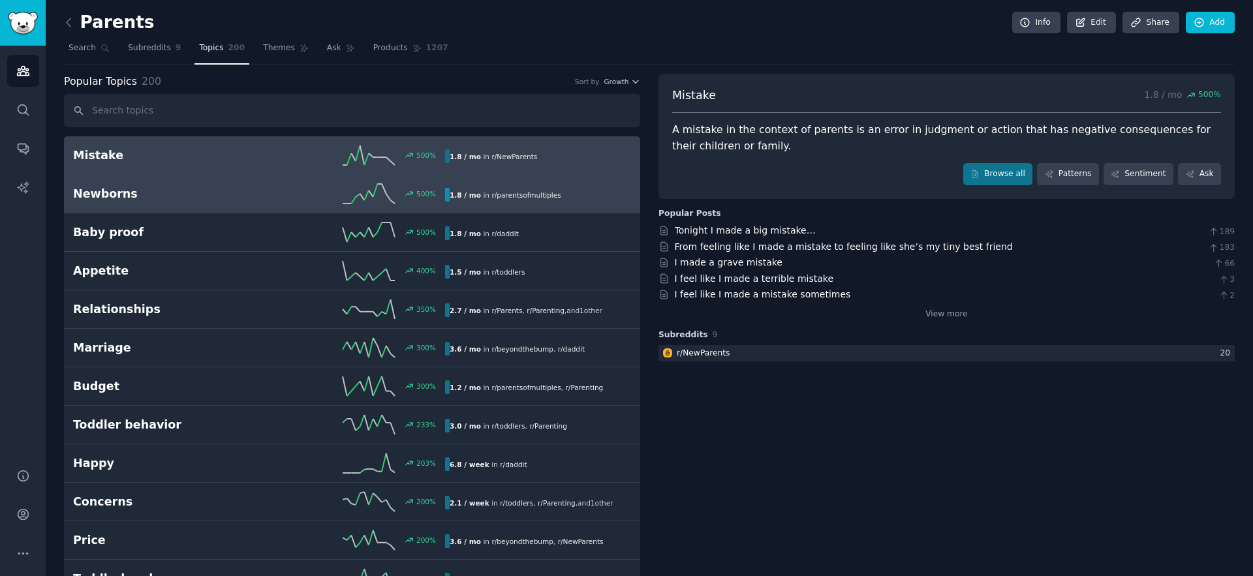
click at [114, 194] on h2 "Newborns" at bounding box center [166, 194] width 186 height 16
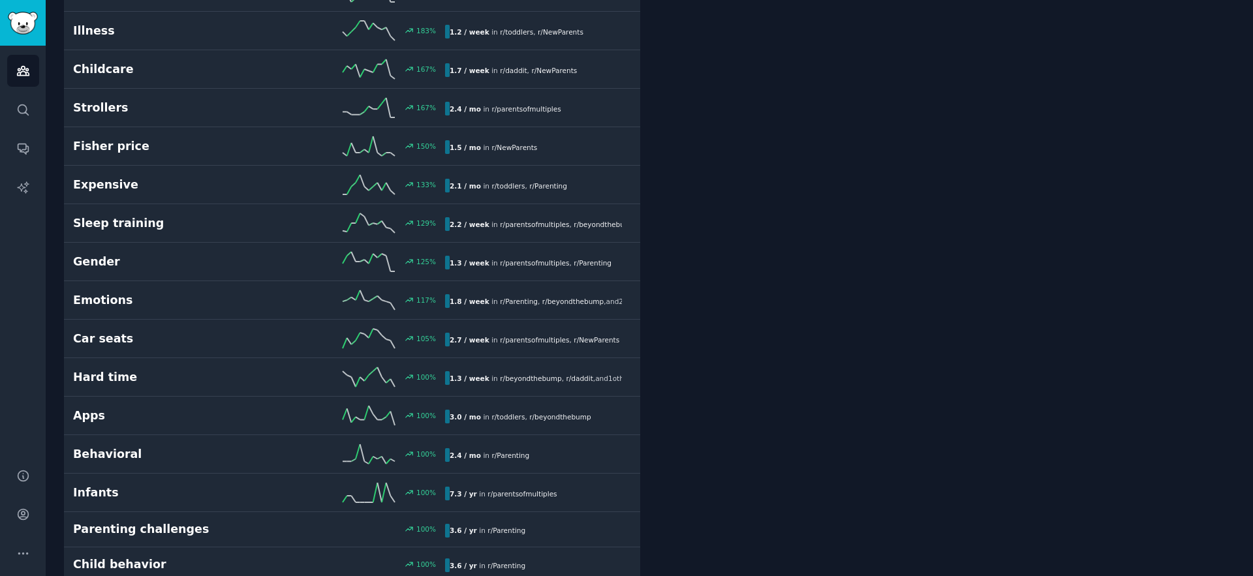
scroll to position [722, 0]
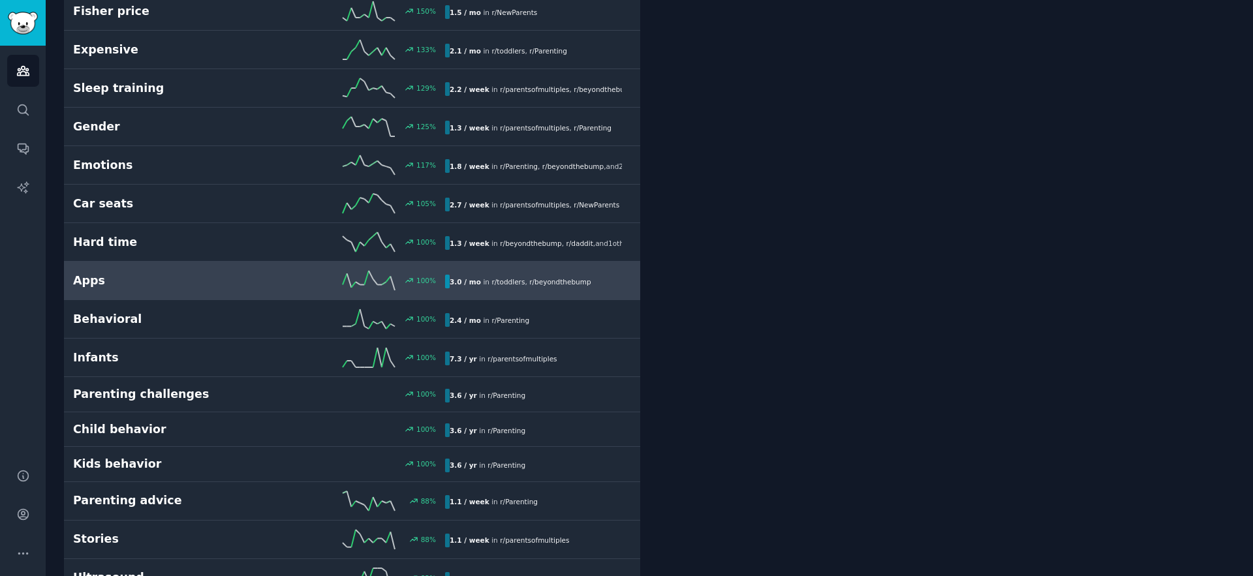
click at [93, 274] on h2 "Apps" at bounding box center [166, 281] width 186 height 16
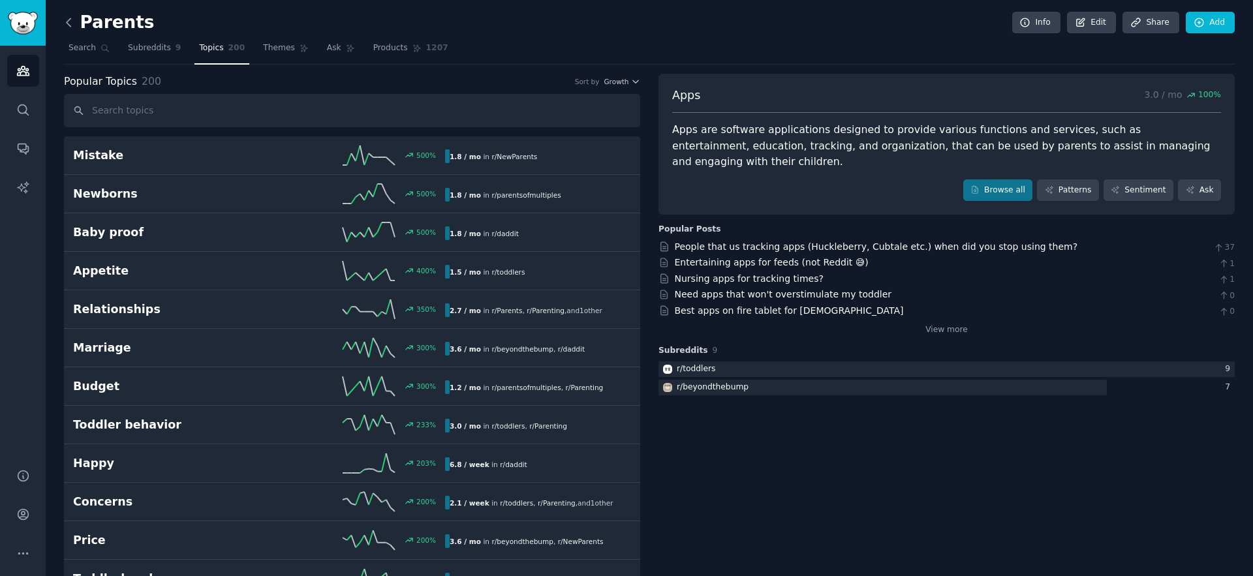
click at [74, 27] on icon at bounding box center [69, 23] width 14 height 14
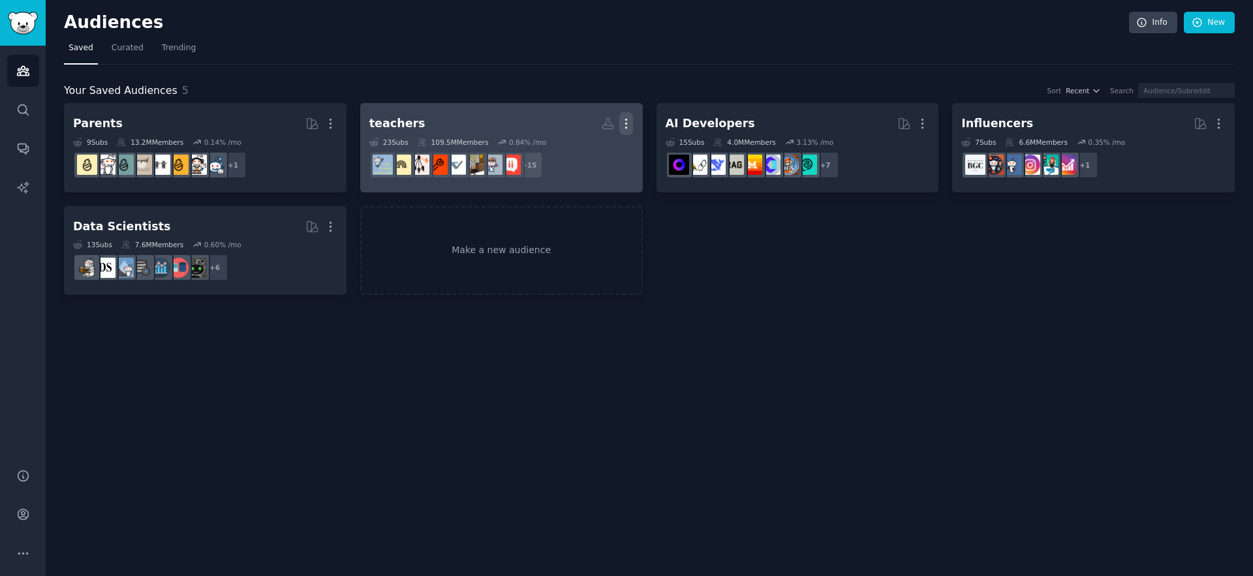
click at [624, 127] on icon "button" at bounding box center [626, 124] width 14 height 14
click at [598, 155] on p "Delete" at bounding box center [590, 151] width 30 height 14
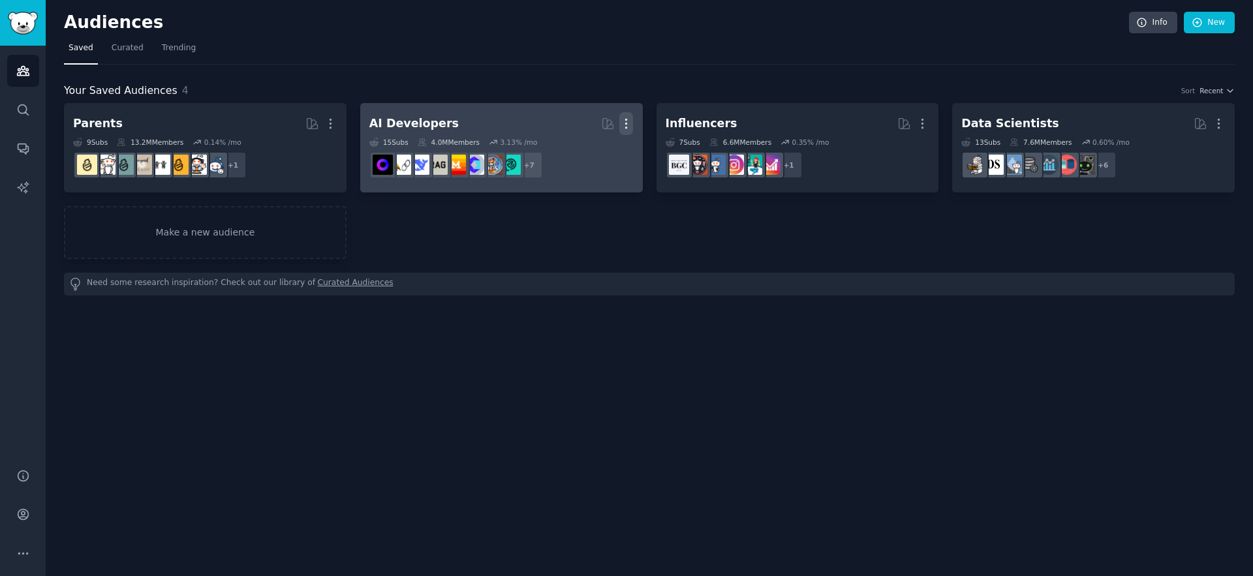
click at [631, 123] on icon "button" at bounding box center [626, 124] width 14 height 14
click at [594, 156] on p "Delete" at bounding box center [590, 151] width 30 height 14
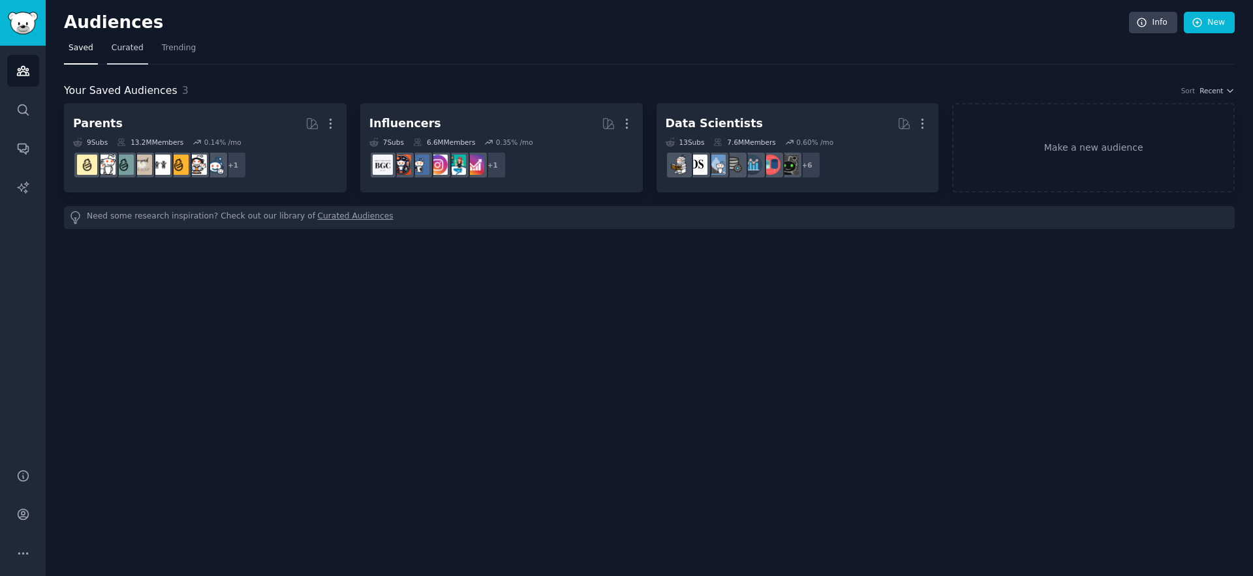
click at [115, 52] on span "Curated" at bounding box center [128, 48] width 32 height 12
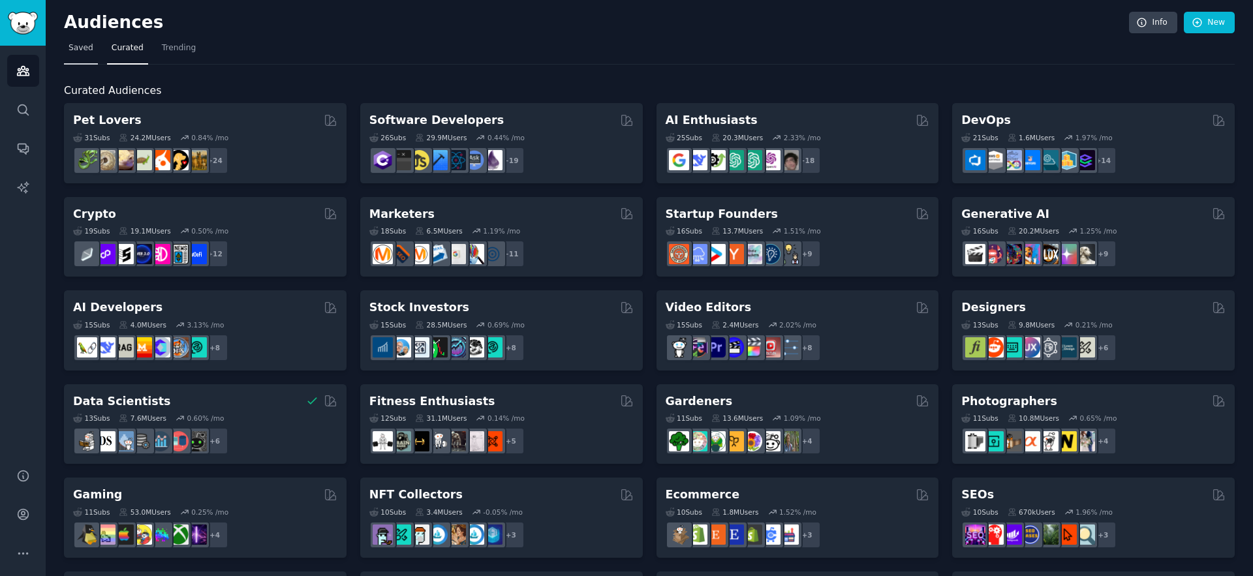
click at [92, 54] on link "Saved" at bounding box center [81, 51] width 34 height 27
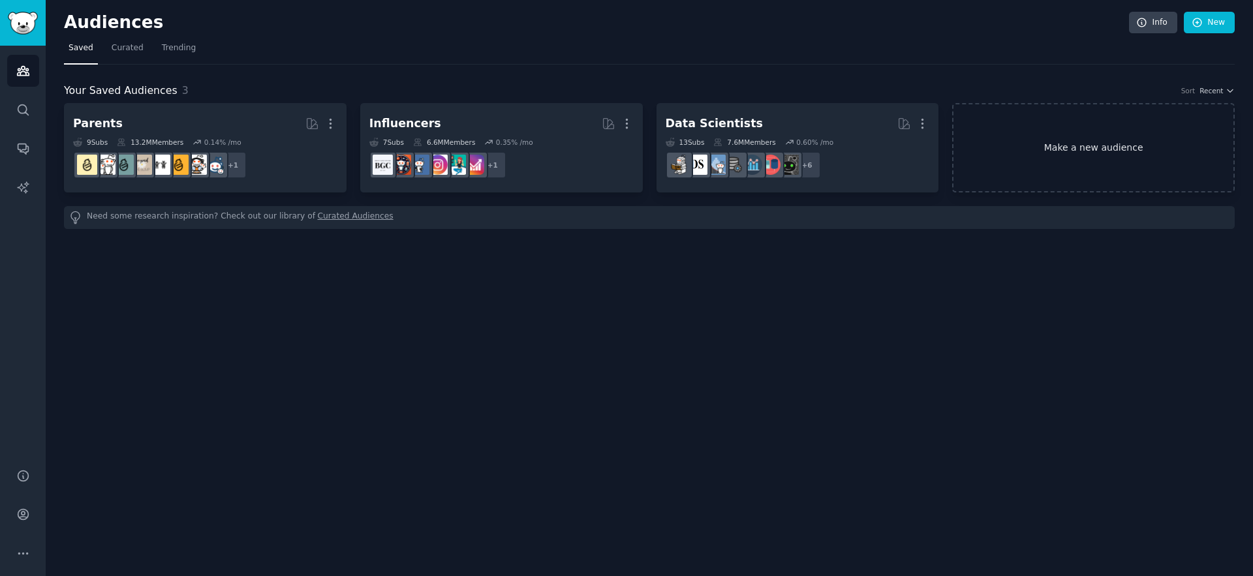
click at [1131, 142] on link "Make a new audience" at bounding box center [1093, 147] width 283 height 89
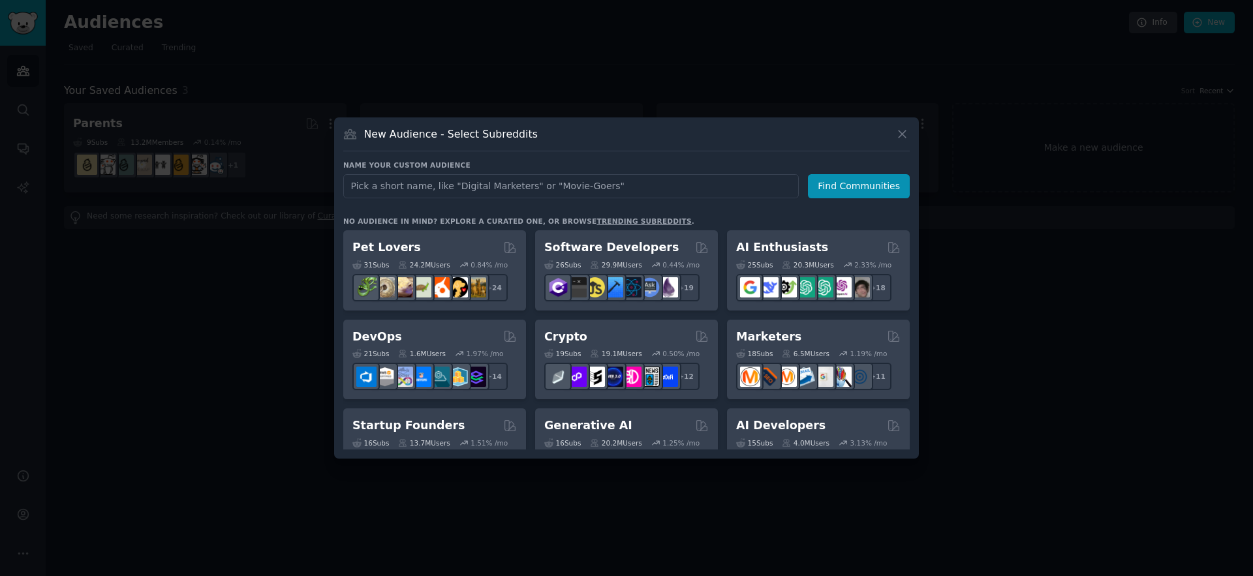
click at [532, 183] on input "text" at bounding box center [570, 186] width 455 height 24
type input "business"
click at [847, 192] on button "Find Communities" at bounding box center [859, 186] width 102 height 24
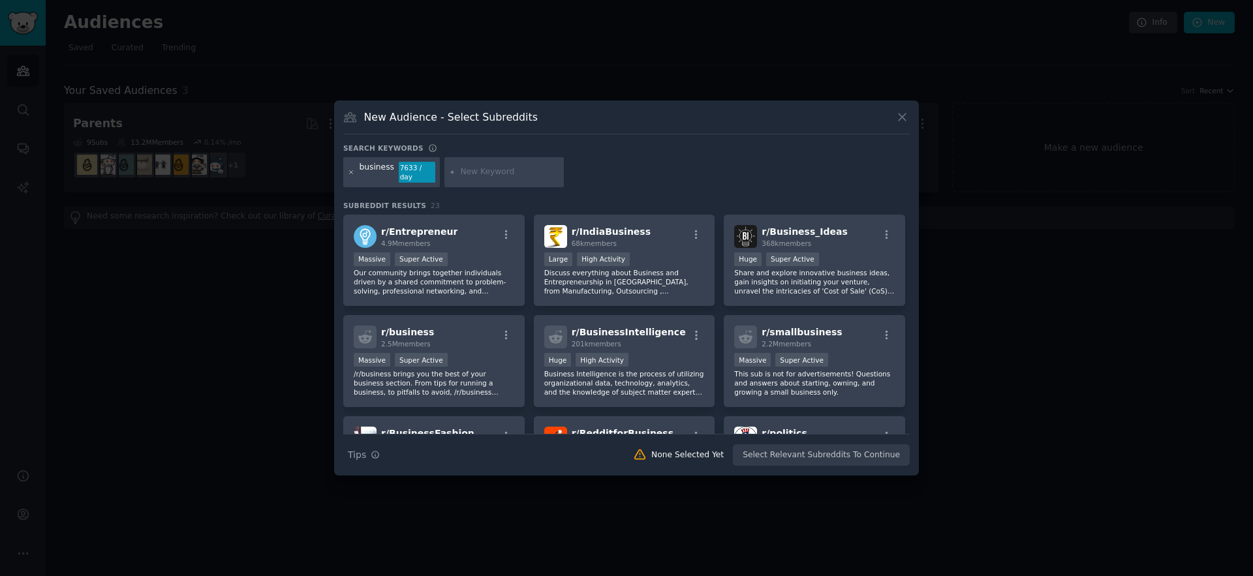
click at [352, 172] on icon at bounding box center [351, 172] width 7 height 7
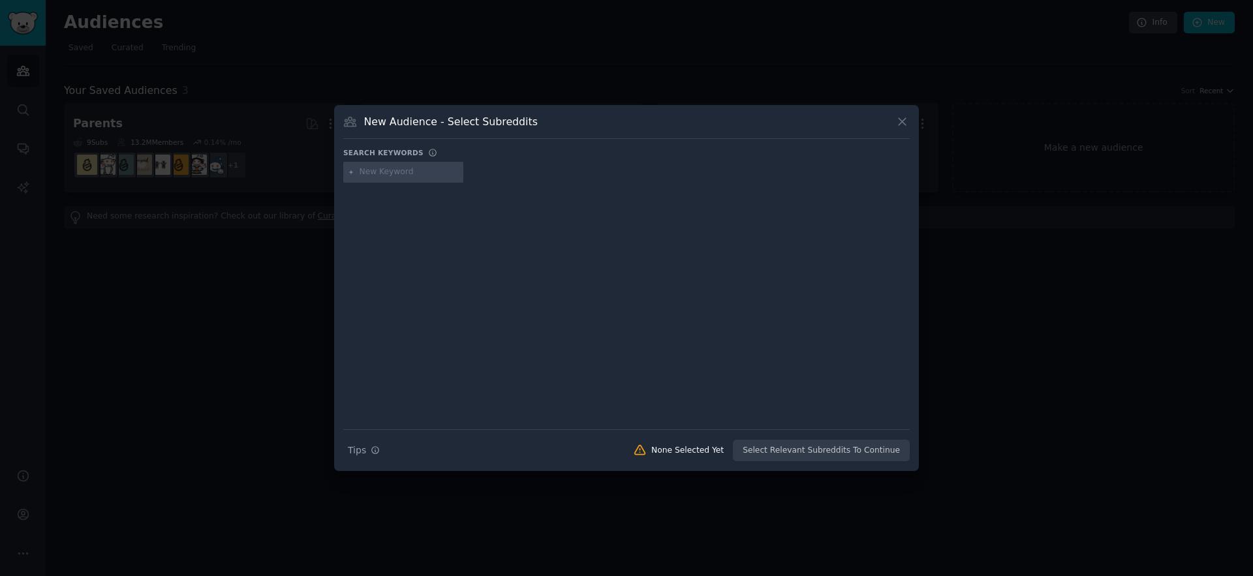
click at [626, 127] on div "New Audience - Select Subreddits" at bounding box center [626, 126] width 566 height 25
click at [414, 174] on input "text" at bounding box center [409, 172] width 99 height 12
type input "micro saas"
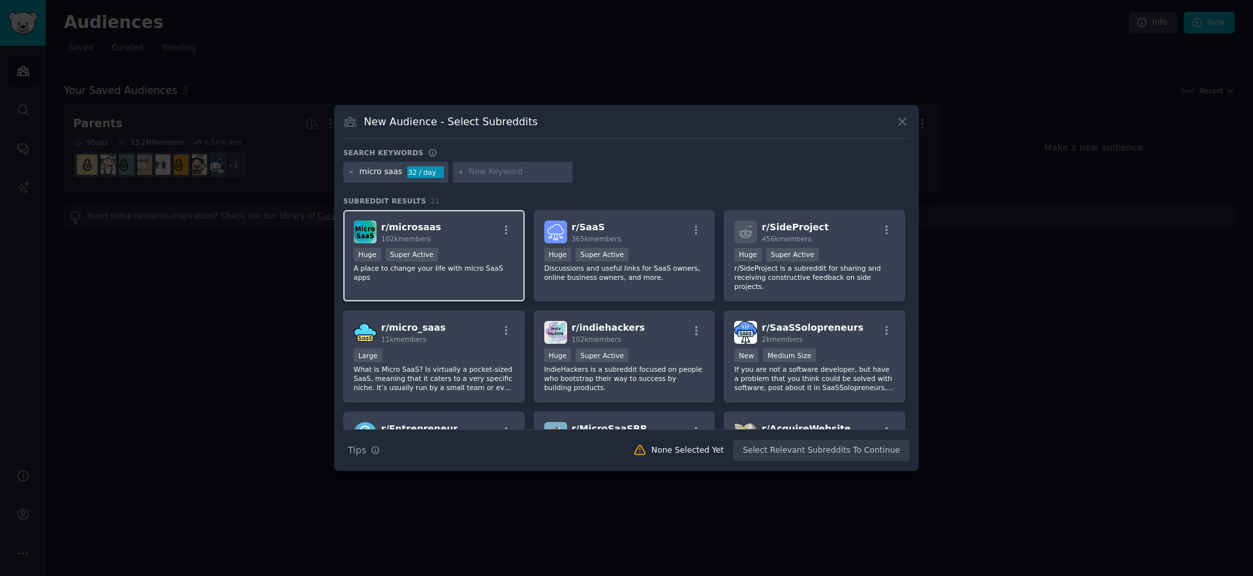
click at [450, 271] on p "A place to change your life with micro SaaS apps" at bounding box center [434, 273] width 161 height 18
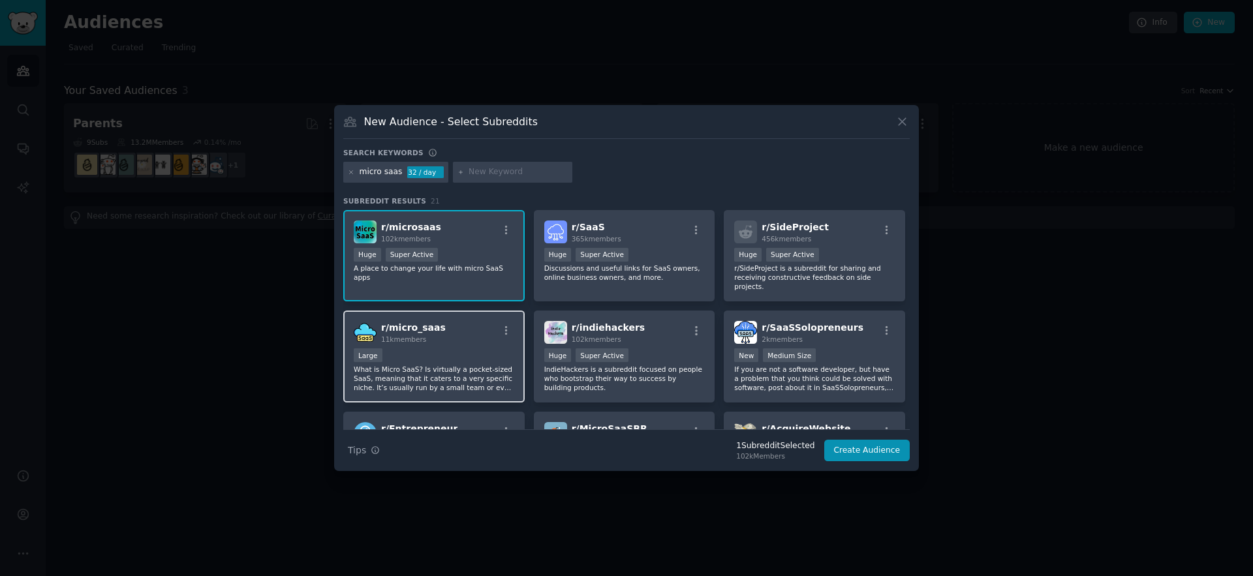
click at [446, 341] on div "r/ micro_saas 11k members" at bounding box center [434, 332] width 161 height 23
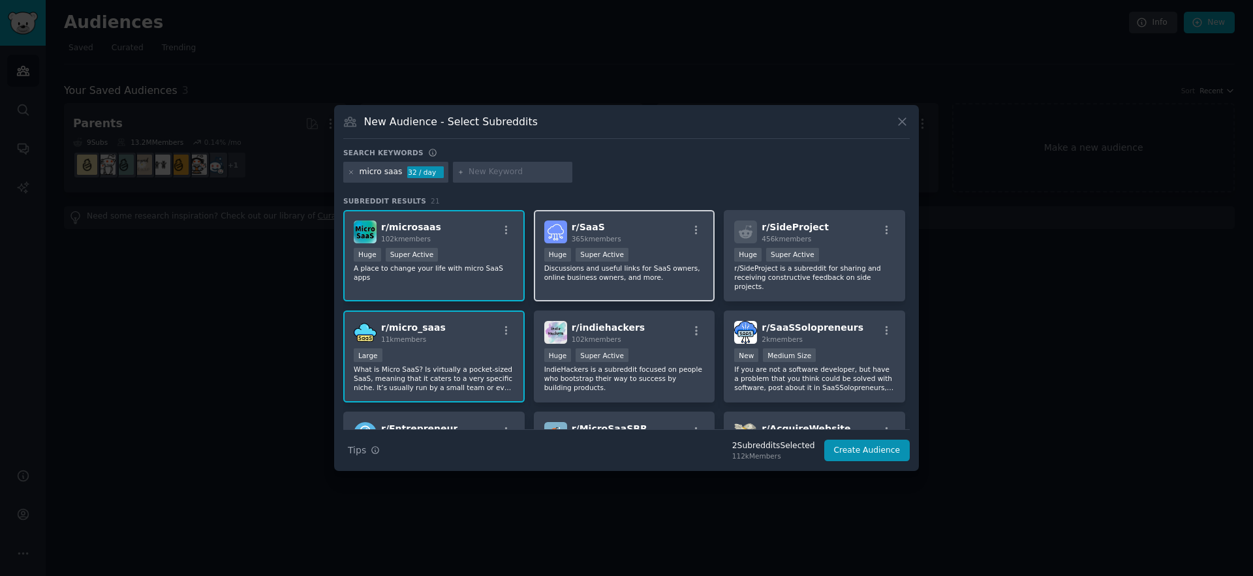
click at [577, 270] on p "Discussions and useful links for SaaS owners, online business owners, and more." at bounding box center [624, 273] width 161 height 18
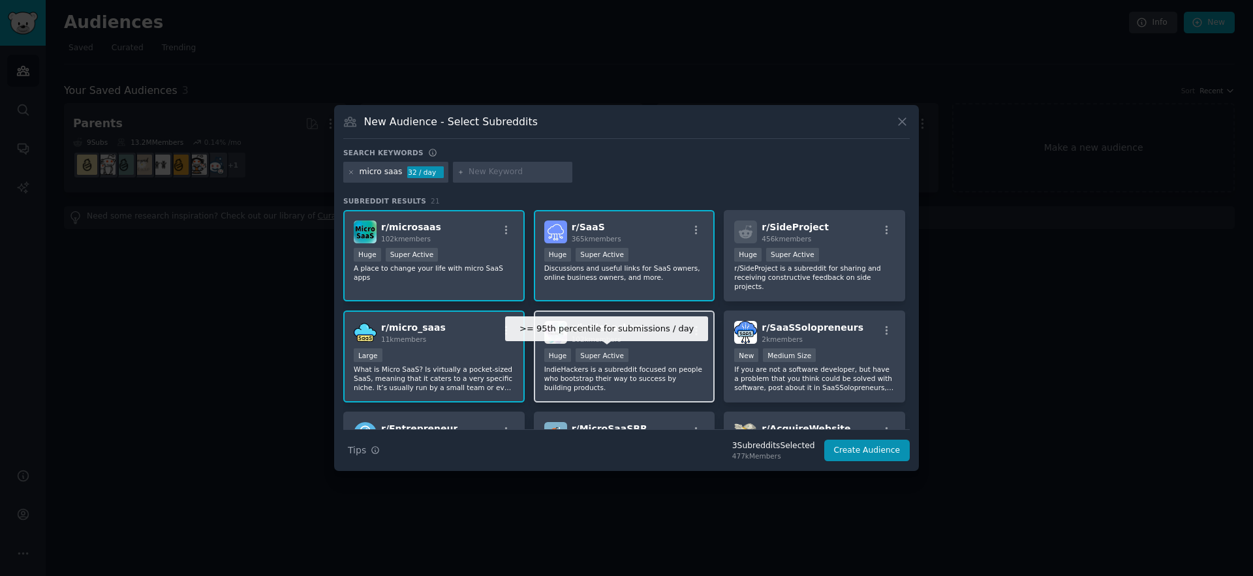
drag, startPoint x: 594, startPoint y: 370, endPoint x: 676, endPoint y: 328, distance: 91.6
click at [594, 370] on p "IndieHackers is a subreddit focused on people who bootstrap their way to succes…" at bounding box center [624, 378] width 161 height 27
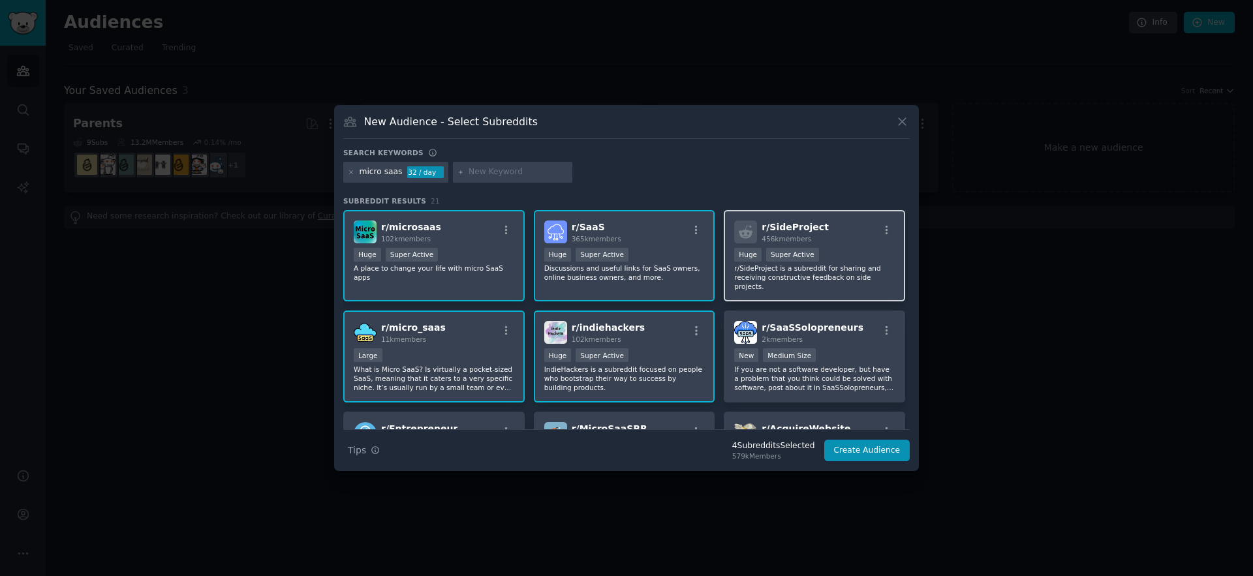
click at [742, 284] on p "r/SideProject is a subreddit for sharing and receiving constructive feedback on…" at bounding box center [814, 277] width 161 height 27
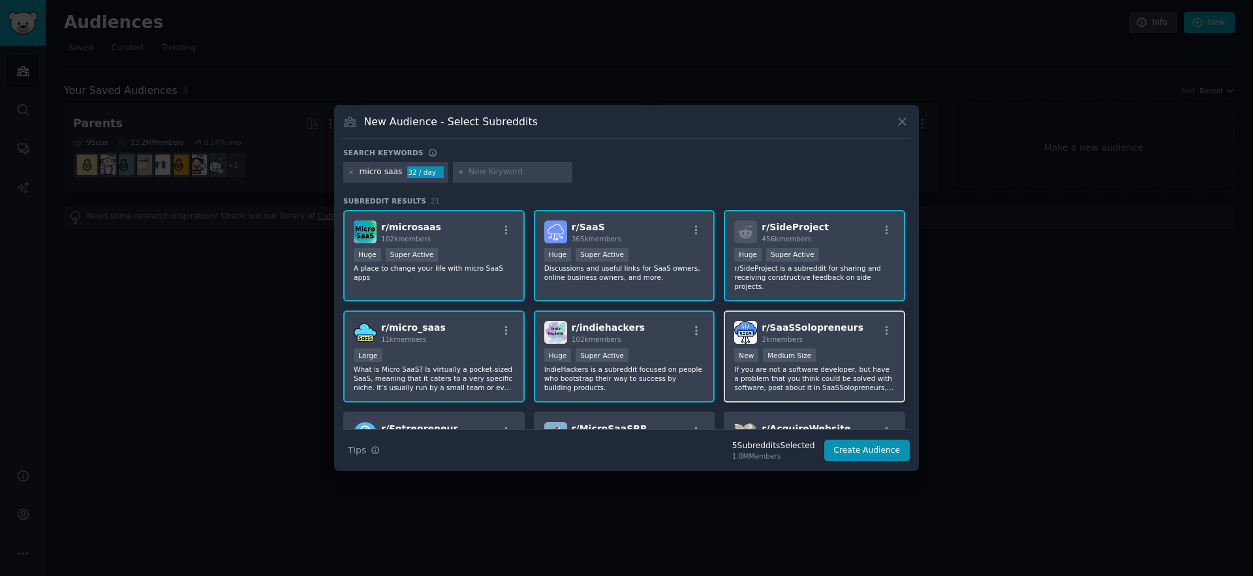
click at [760, 373] on p "If you are not a software developer, but have a problem that you think could be…" at bounding box center [814, 378] width 161 height 27
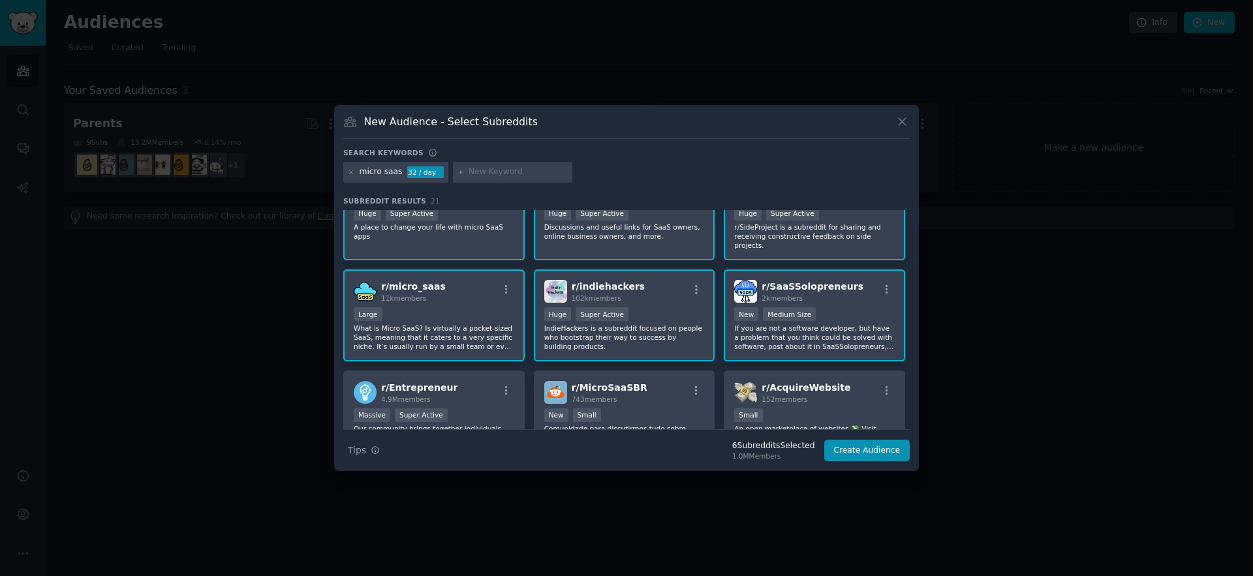
scroll to position [255, 0]
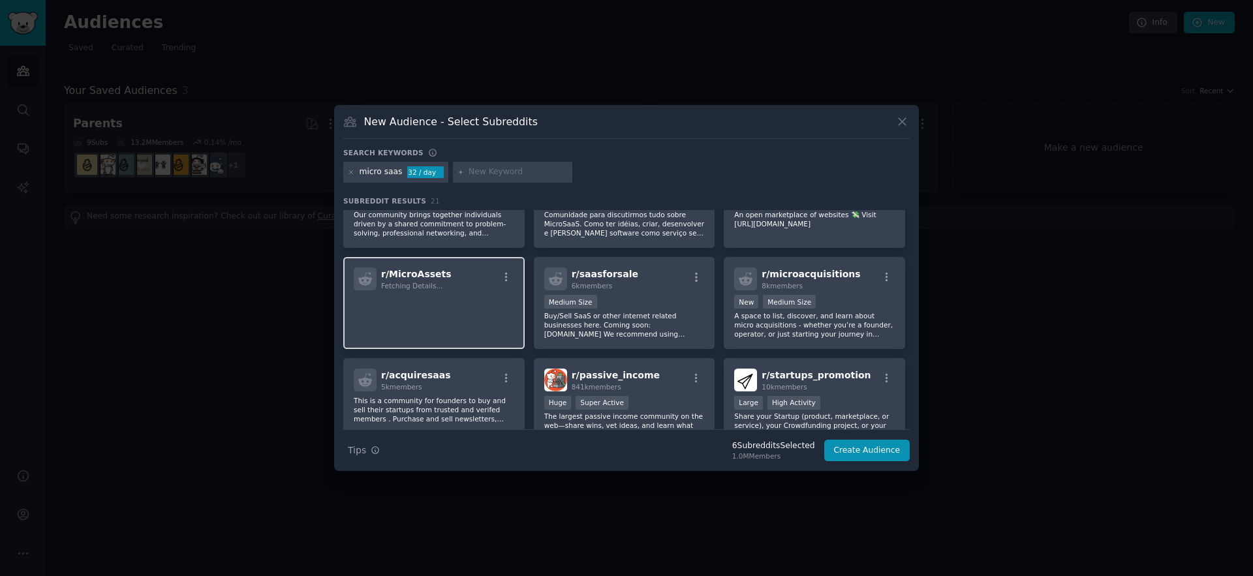
click at [474, 271] on div "r/ MicroAssets Fetching Details..." at bounding box center [434, 279] width 161 height 23
drag, startPoint x: 476, startPoint y: 226, endPoint x: 526, endPoint y: 235, distance: 51.0
click at [483, 226] on p "Our community brings together individuals driven by a shared commitment to prob…" at bounding box center [434, 223] width 161 height 27
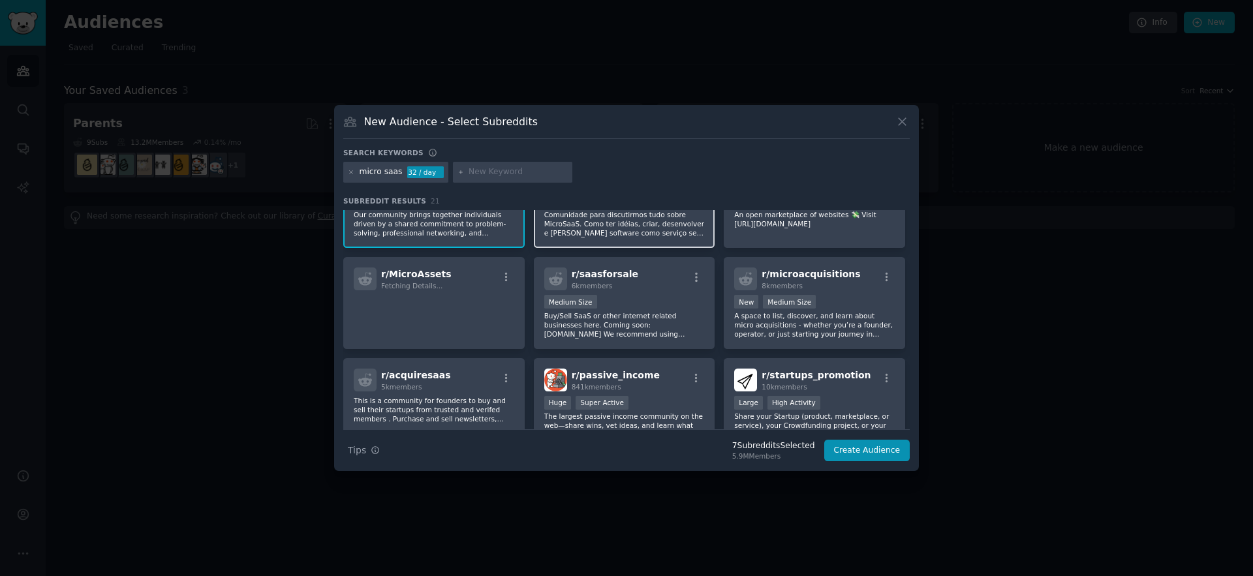
click at [588, 241] on div "r/ MicroSaaSBR 743 members New Small Comunidade para discutirmos tudo sobre Mic…" at bounding box center [624, 203] width 181 height 92
drag, startPoint x: 598, startPoint y: 303, endPoint x: 618, endPoint y: 301, distance: 19.7
click at [599, 303] on div "Medium Size" at bounding box center [624, 303] width 161 height 16
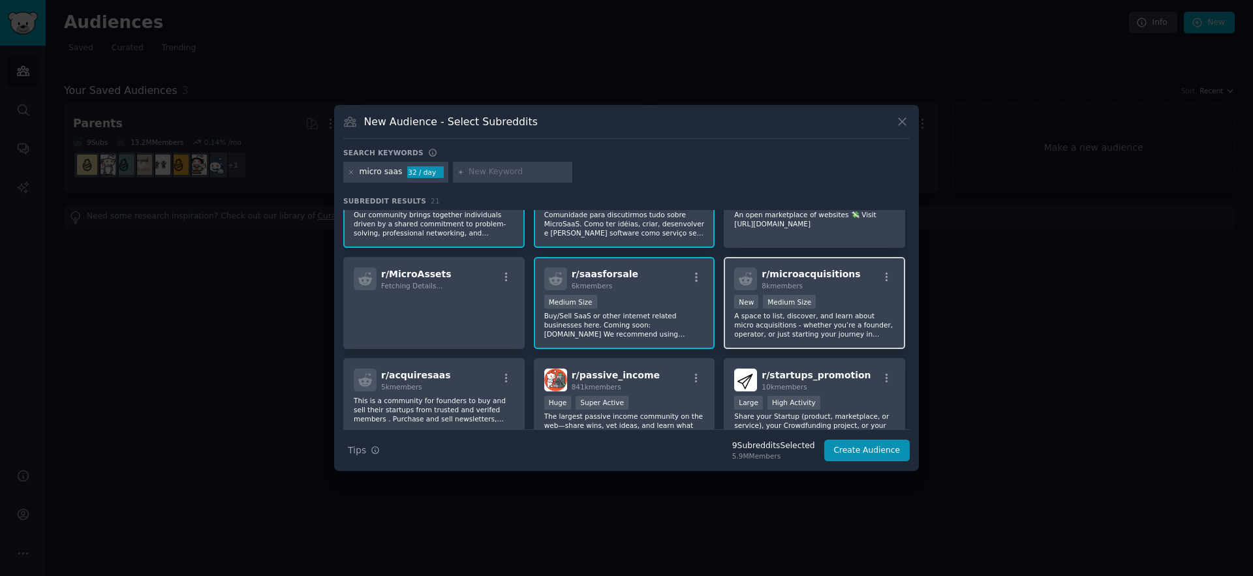
click at [757, 311] on p "A space to list, discover, and learn about micro acquisitions - whether you’re …" at bounding box center [814, 324] width 161 height 27
click at [765, 245] on div "r/ AcquireWebsite 152 members Small An open marketplace of websites 💸 Visit htt…" at bounding box center [814, 203] width 181 height 92
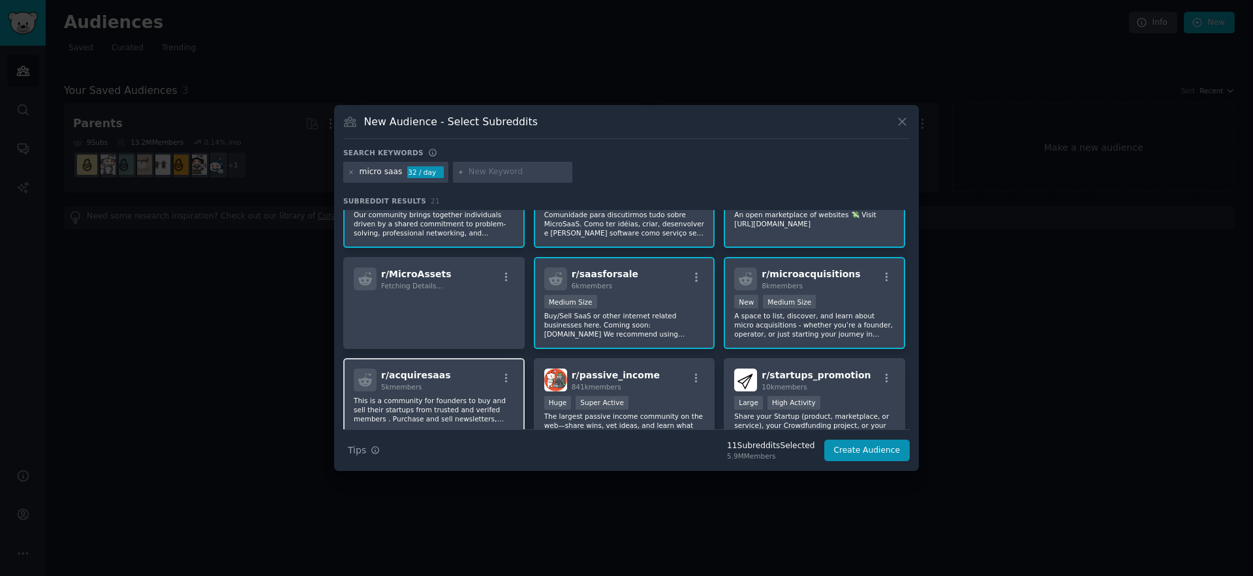
click at [450, 380] on div "r/ acquiresaas 5k members" at bounding box center [434, 380] width 161 height 23
click at [628, 387] on div "841k members" at bounding box center [616, 386] width 88 height 9
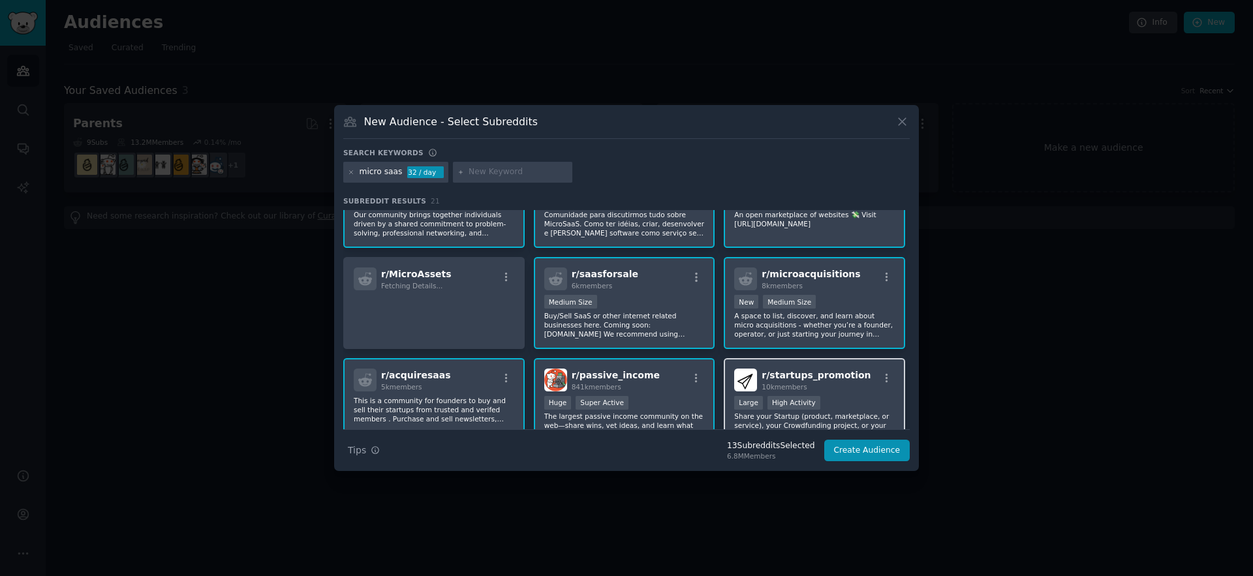
click at [763, 386] on span "10k members" at bounding box center [783, 387] width 45 height 8
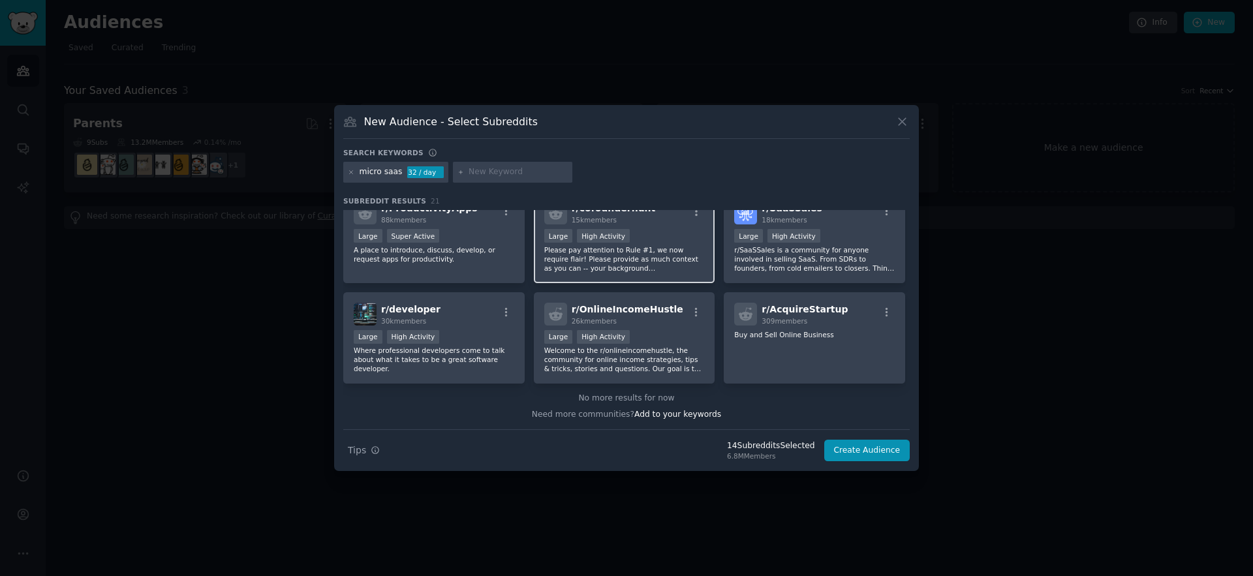
click at [610, 263] on p "Please pay attention to Rule #1, we now require flair! Please provide as much c…" at bounding box center [624, 258] width 161 height 27
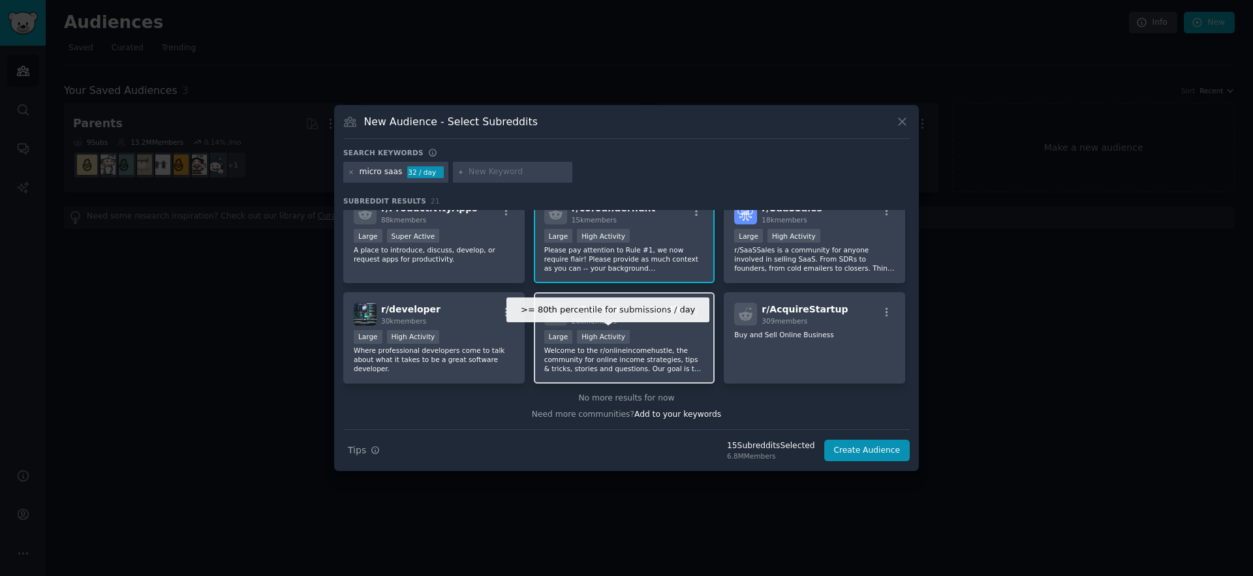
click at [606, 333] on div "High Activity" at bounding box center [603, 337] width 53 height 14
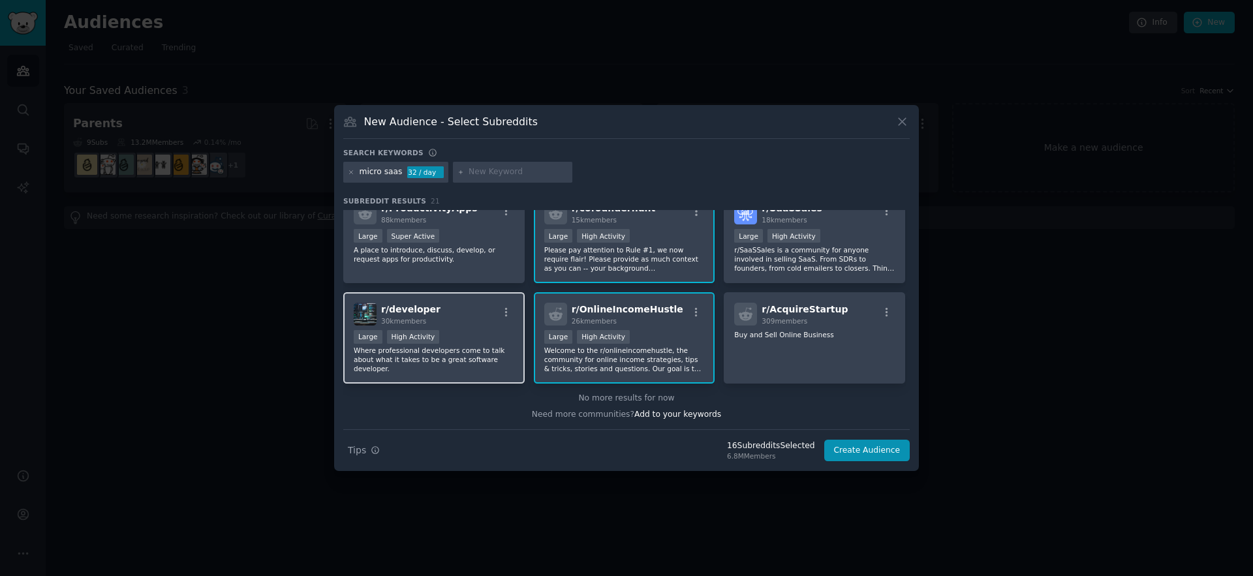
click at [454, 327] on div "r/ developer 30k members Large High Activity Where professional developers come…" at bounding box center [433, 338] width 181 height 92
click at [662, 342] on div ">= 80th percentile for submissions / day Large High Activity" at bounding box center [624, 338] width 161 height 16
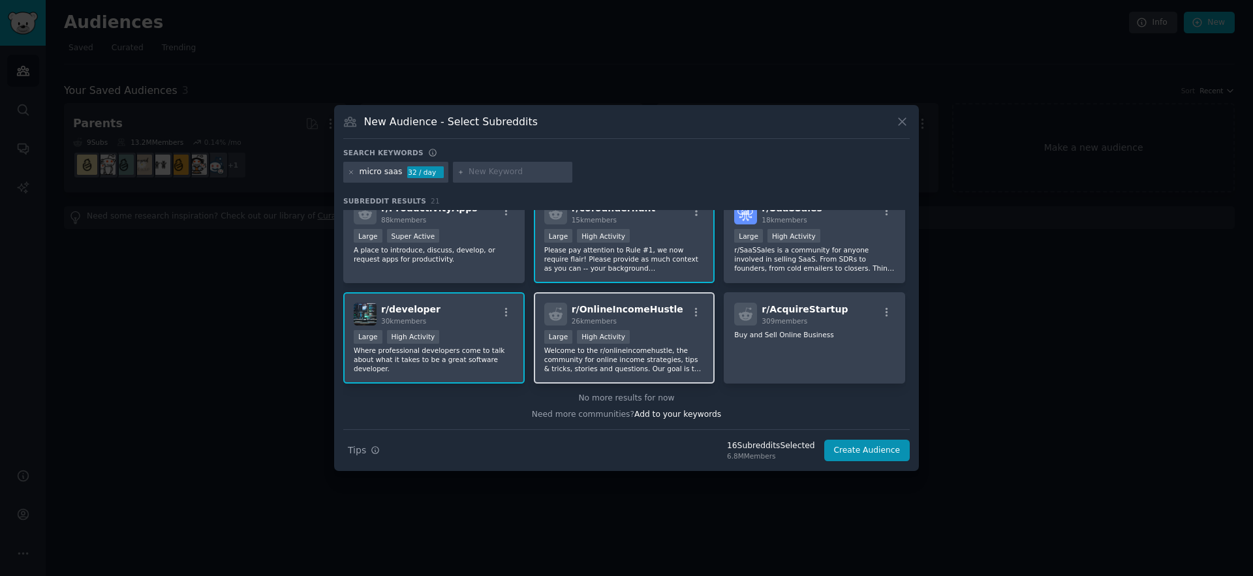
click at [599, 348] on p "Welcome to the r/onlineincomehustle, the community for online income strategies…" at bounding box center [624, 359] width 161 height 27
click at [850, 452] on button "Create Audience" at bounding box center [867, 451] width 86 height 22
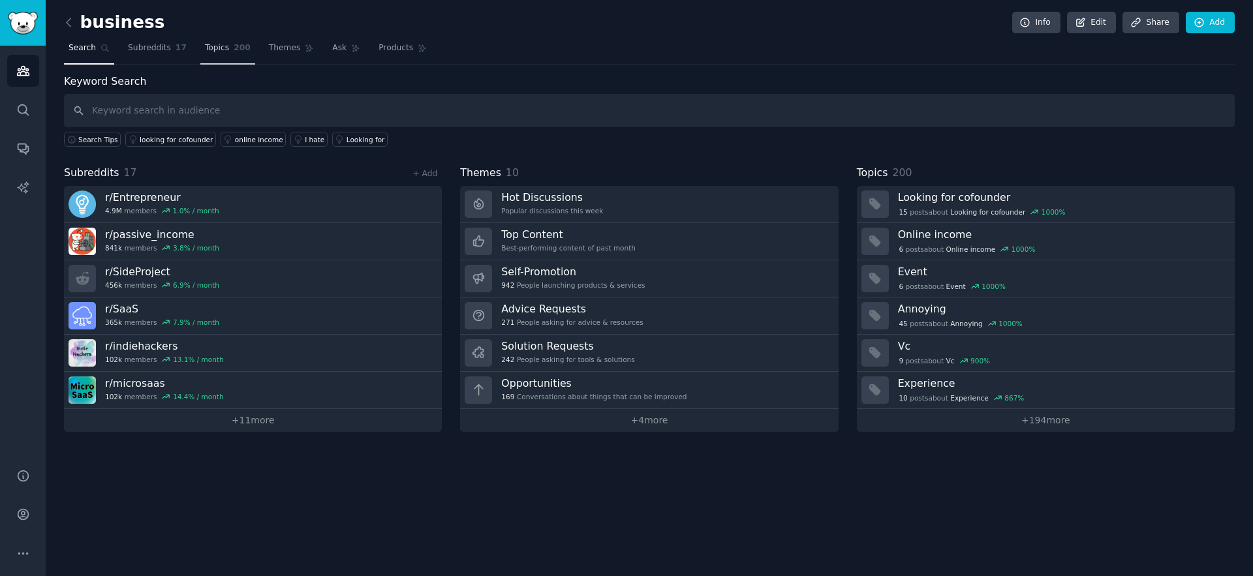
click at [222, 55] on link "Topics 200" at bounding box center [227, 51] width 55 height 27
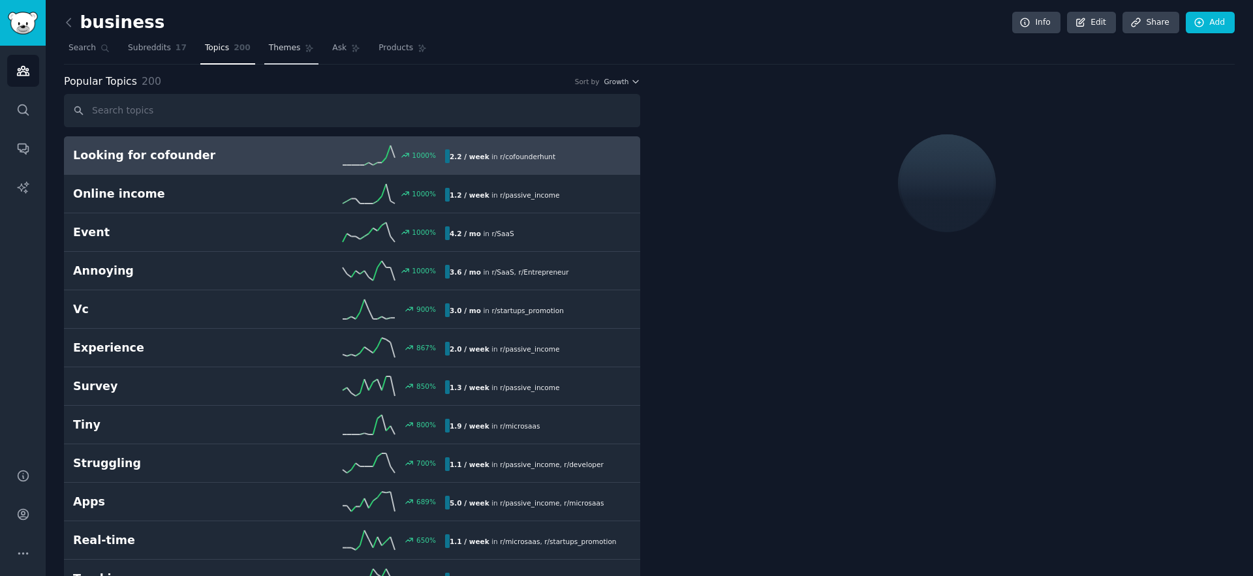
click at [303, 53] on link "Themes" at bounding box center [291, 51] width 55 height 27
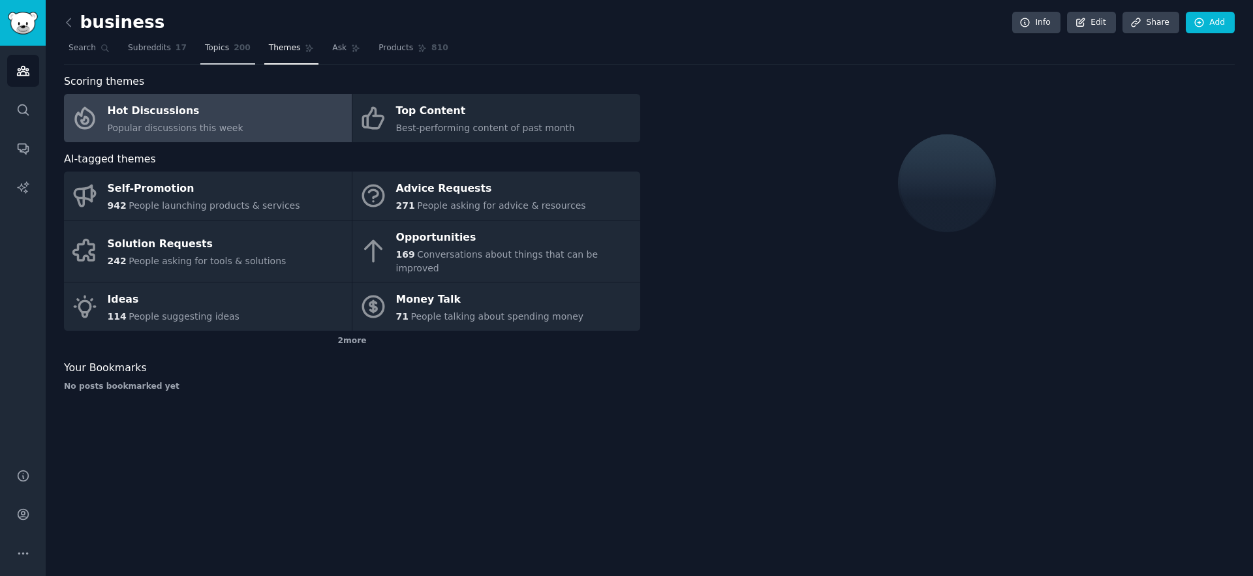
click at [227, 54] on link "Topics 200" at bounding box center [227, 51] width 55 height 27
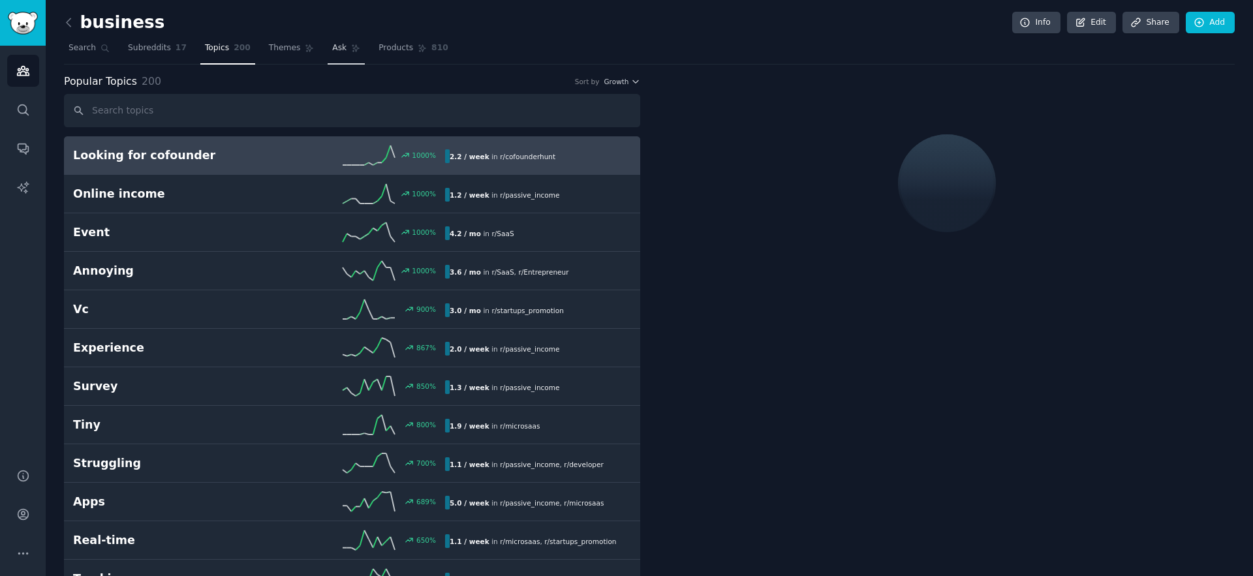
click at [335, 53] on span "Ask" at bounding box center [339, 48] width 14 height 12
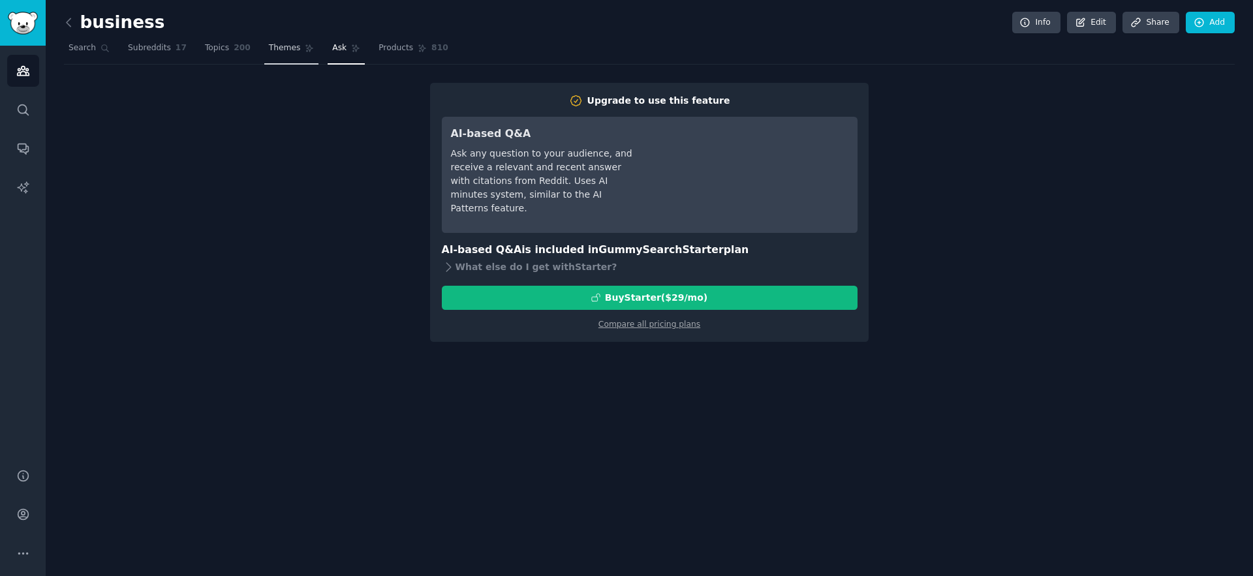
click at [283, 52] on span "Themes" at bounding box center [285, 48] width 32 height 12
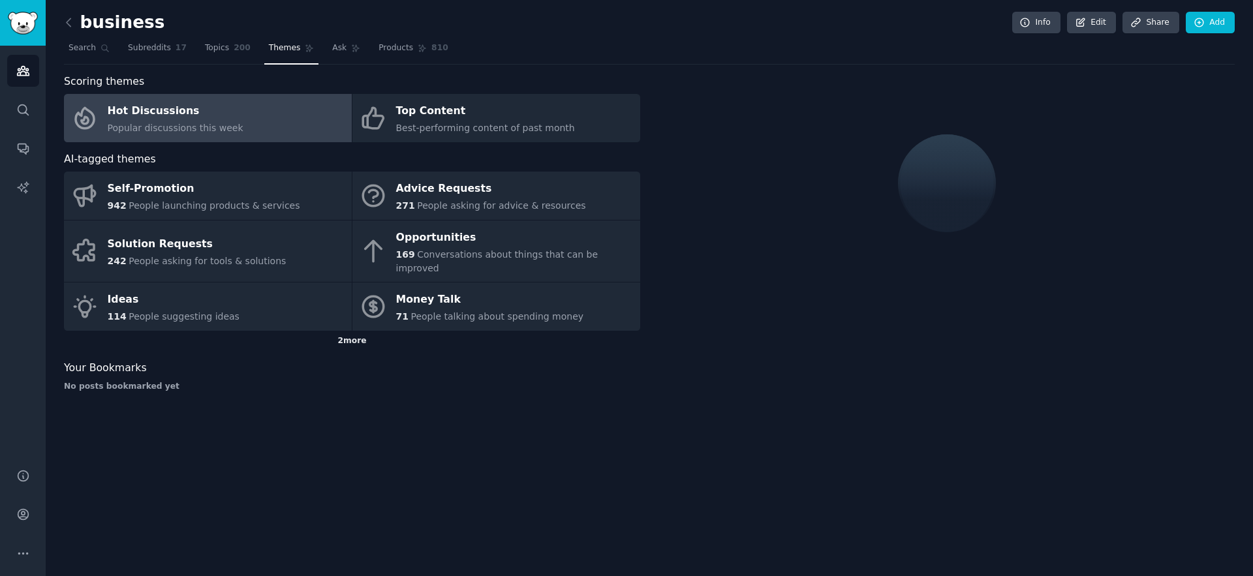
click at [358, 331] on div "2 more" at bounding box center [352, 341] width 576 height 21
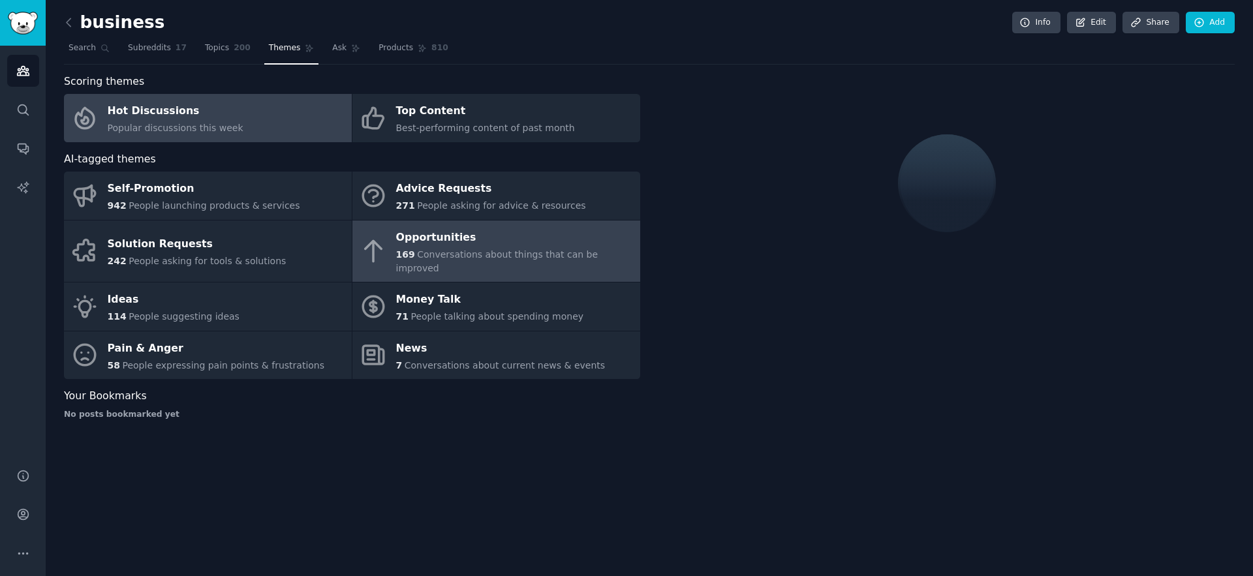
click at [458, 251] on span "Conversations about things that can be improved" at bounding box center [497, 261] width 202 height 24
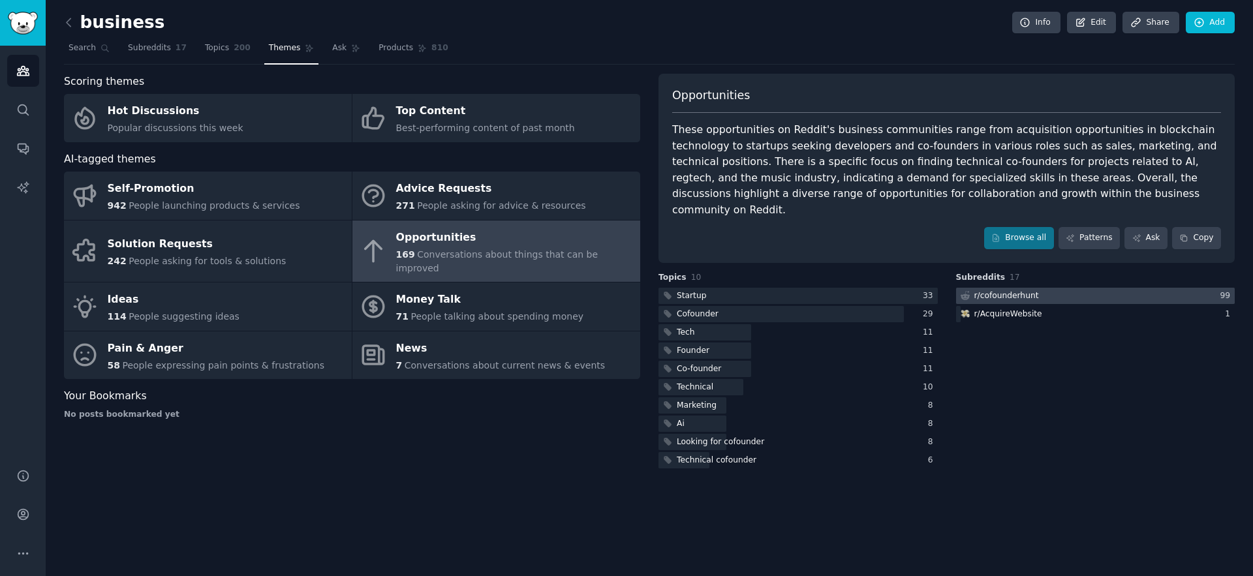
click at [994, 290] on div "r/ cofounderhunt" at bounding box center [1006, 296] width 65 height 12
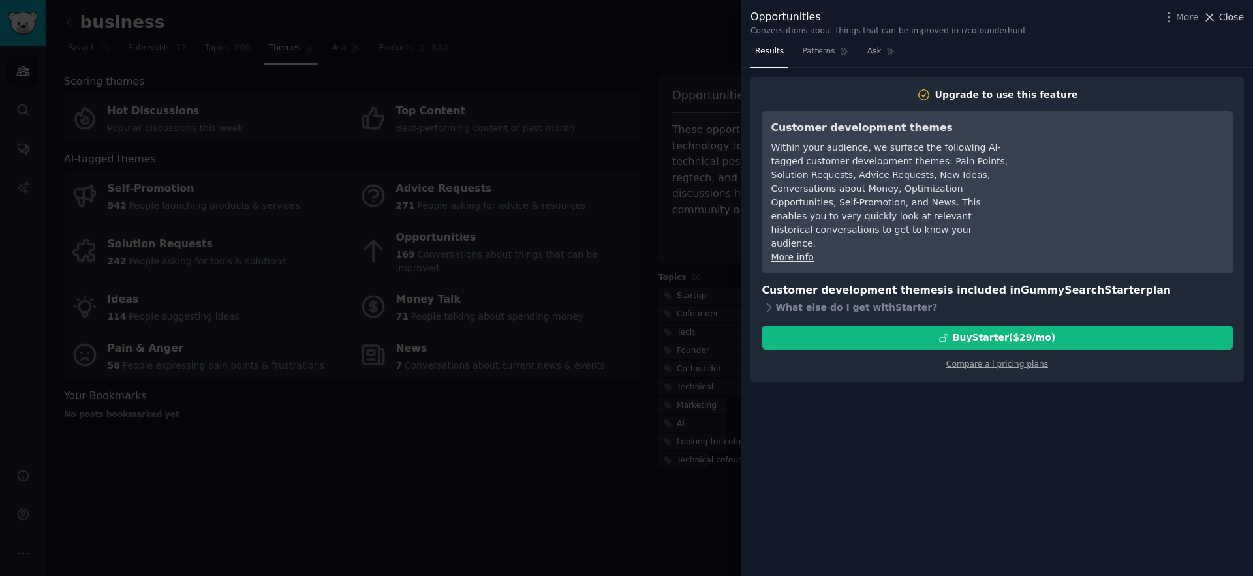
click at [1243, 20] on span "Close" at bounding box center [1231, 17] width 25 height 14
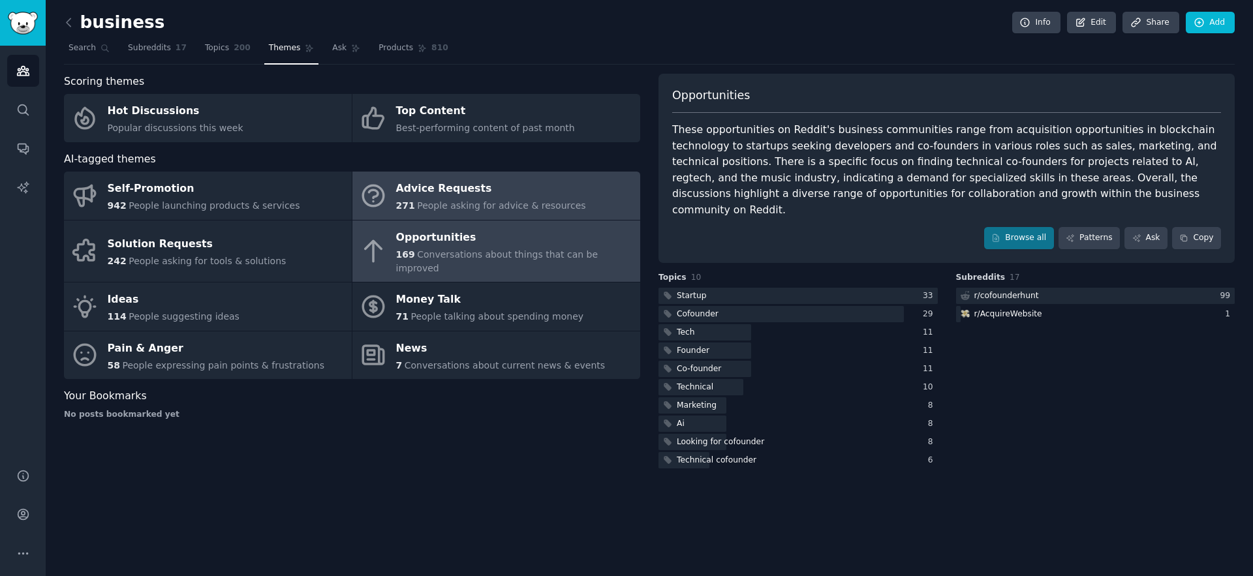
click at [445, 203] on span "People asking for advice & resources" at bounding box center [501, 205] width 168 height 10
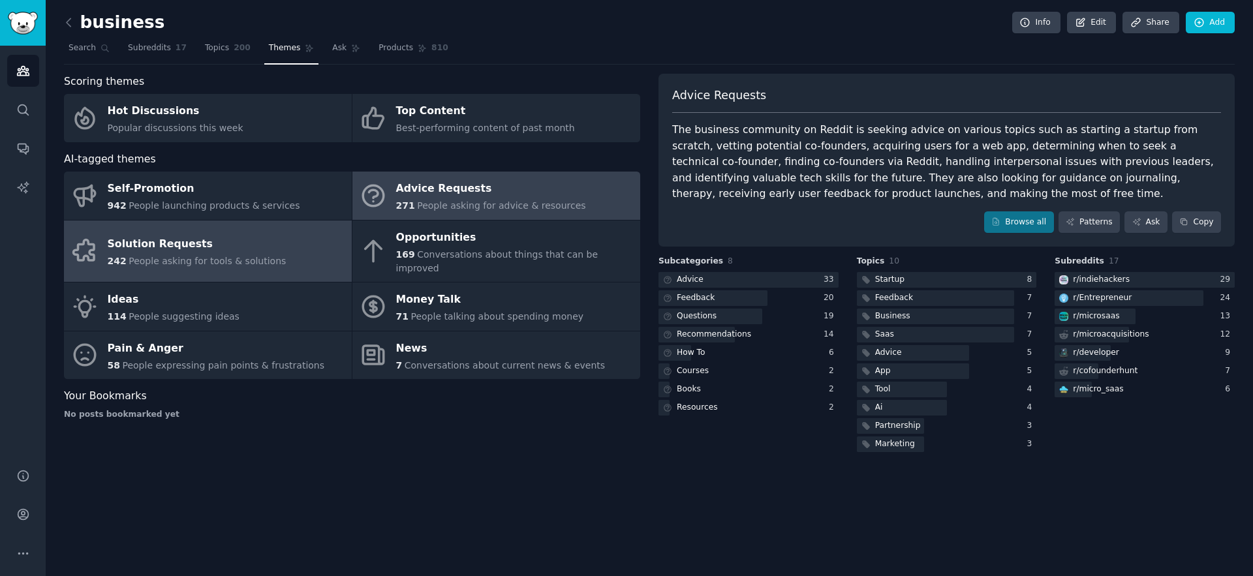
click at [160, 245] on div "Solution Requests" at bounding box center [197, 244] width 179 height 21
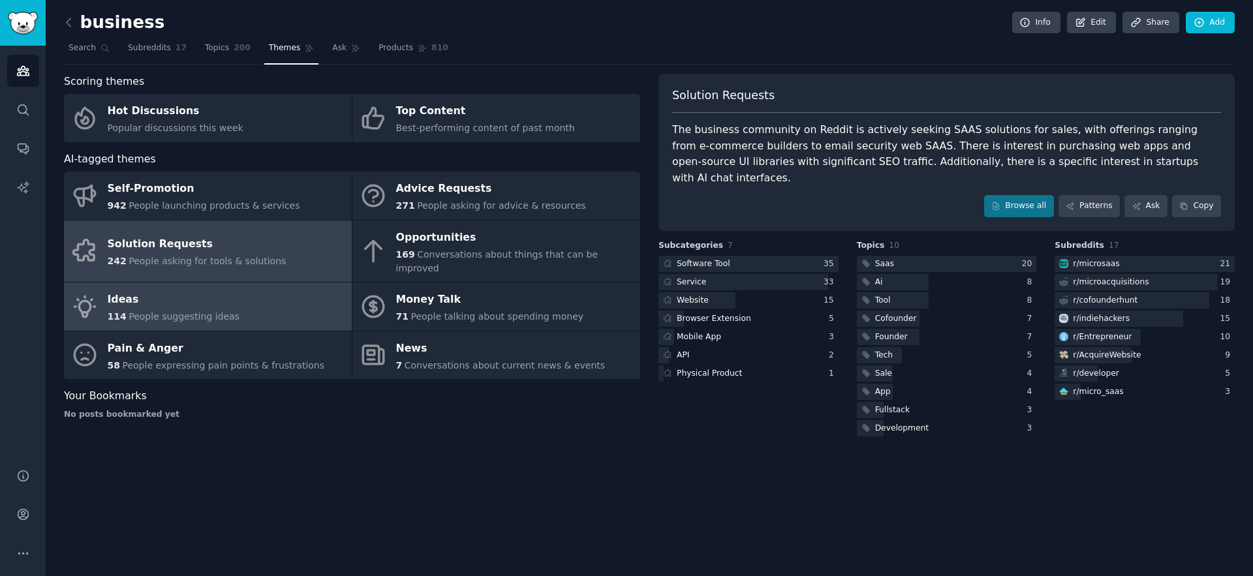
click at [148, 292] on div "Ideas" at bounding box center [174, 300] width 132 height 21
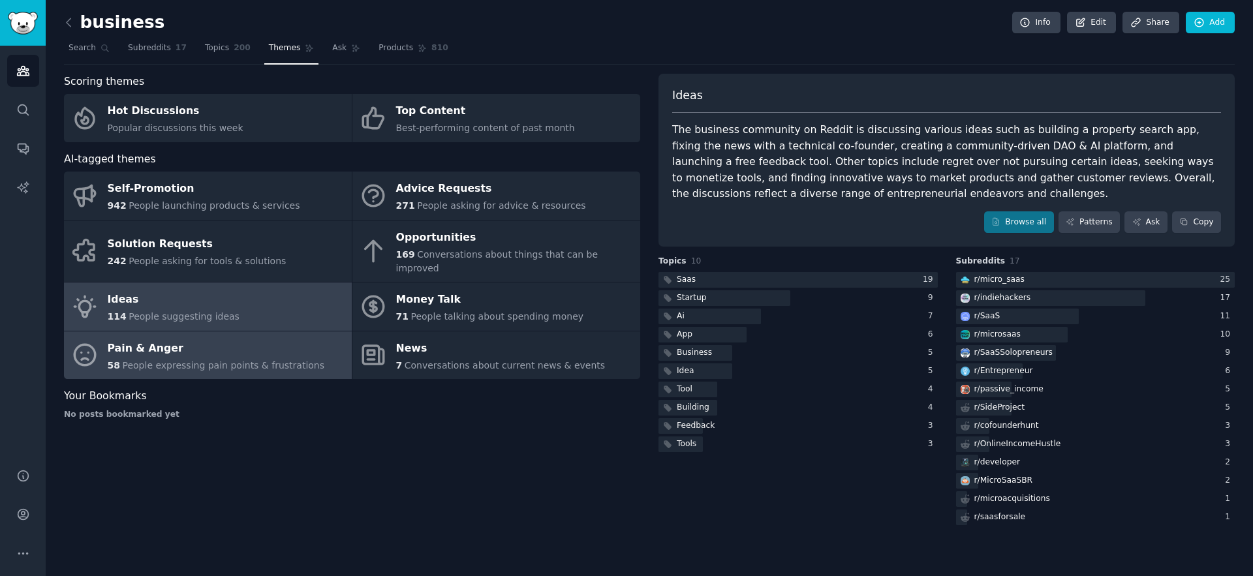
click at [211, 360] on span "People expressing pain points & frustrations" at bounding box center [223, 365] width 202 height 10
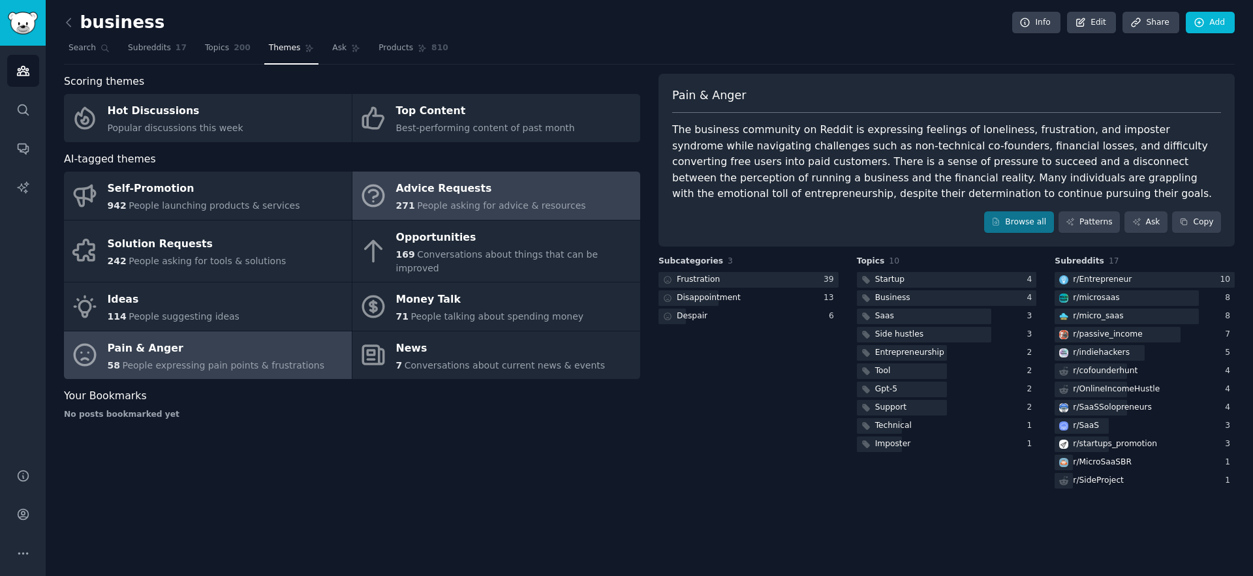
click at [477, 192] on div "Advice Requests" at bounding box center [491, 189] width 190 height 21
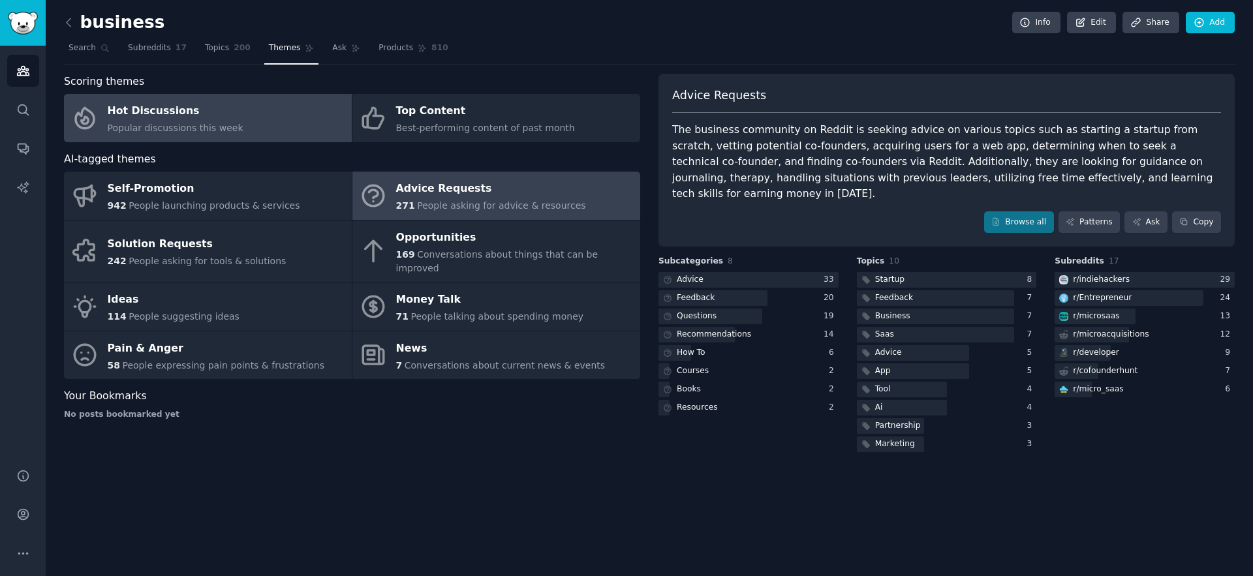
click at [177, 111] on div "Hot Discussions" at bounding box center [176, 111] width 136 height 21
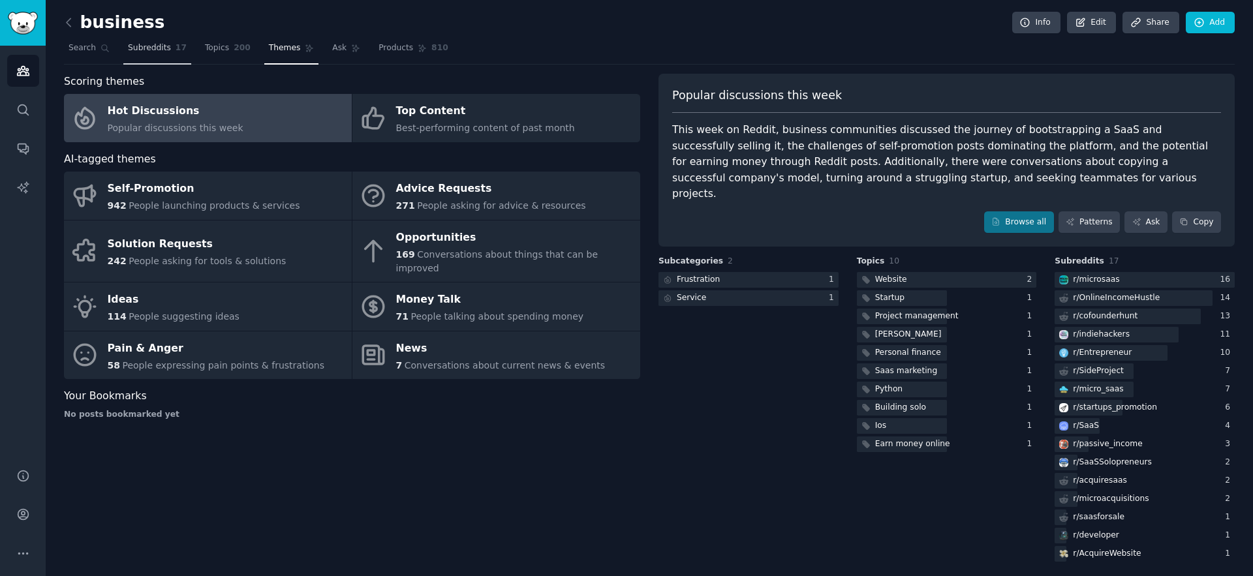
click at [155, 51] on span "Subreddits" at bounding box center [149, 48] width 43 height 12
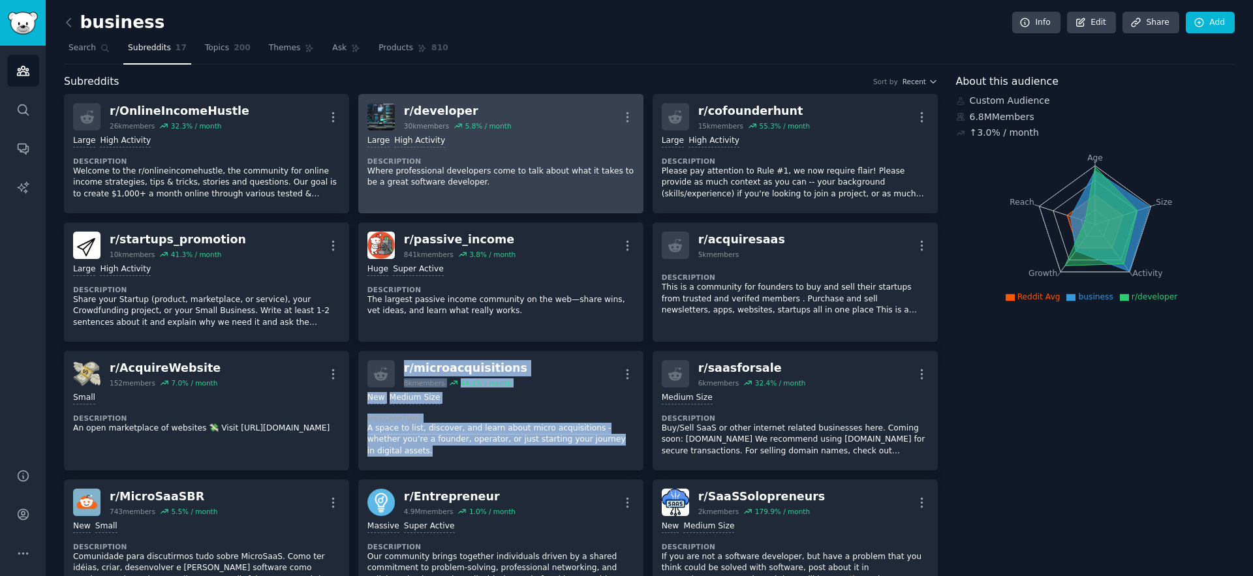
click at [448, 110] on div "r/ developer" at bounding box center [458, 111] width 108 height 16
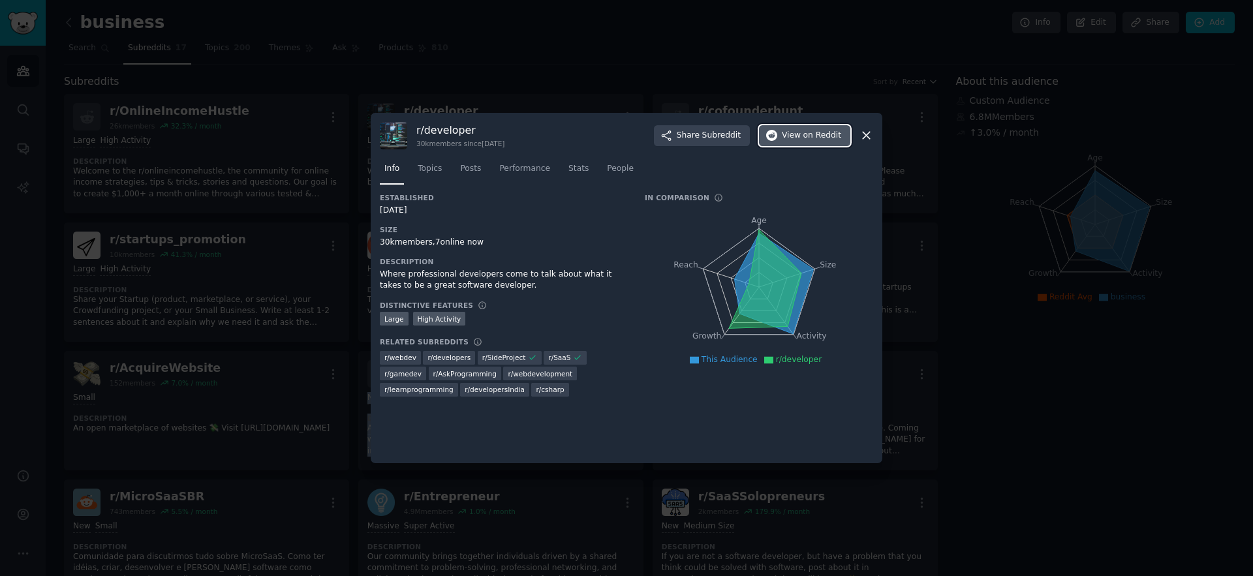
click at [809, 134] on span "on Reddit" at bounding box center [822, 136] width 38 height 12
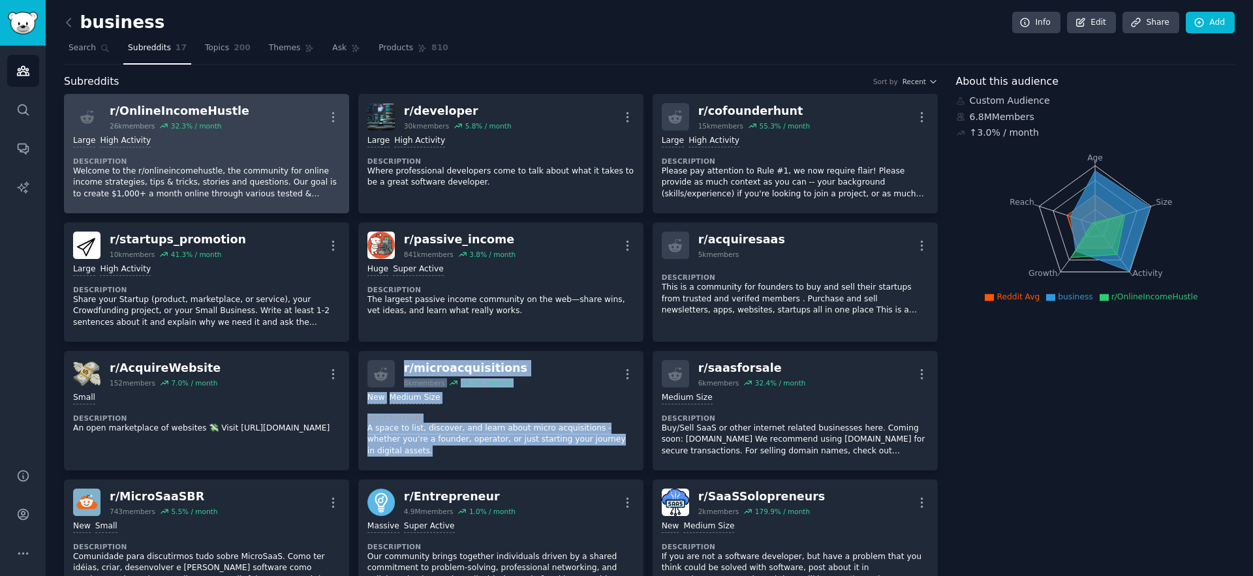
click at [204, 110] on div "r/ OnlineIncomeHustle" at bounding box center [180, 111] width 140 height 16
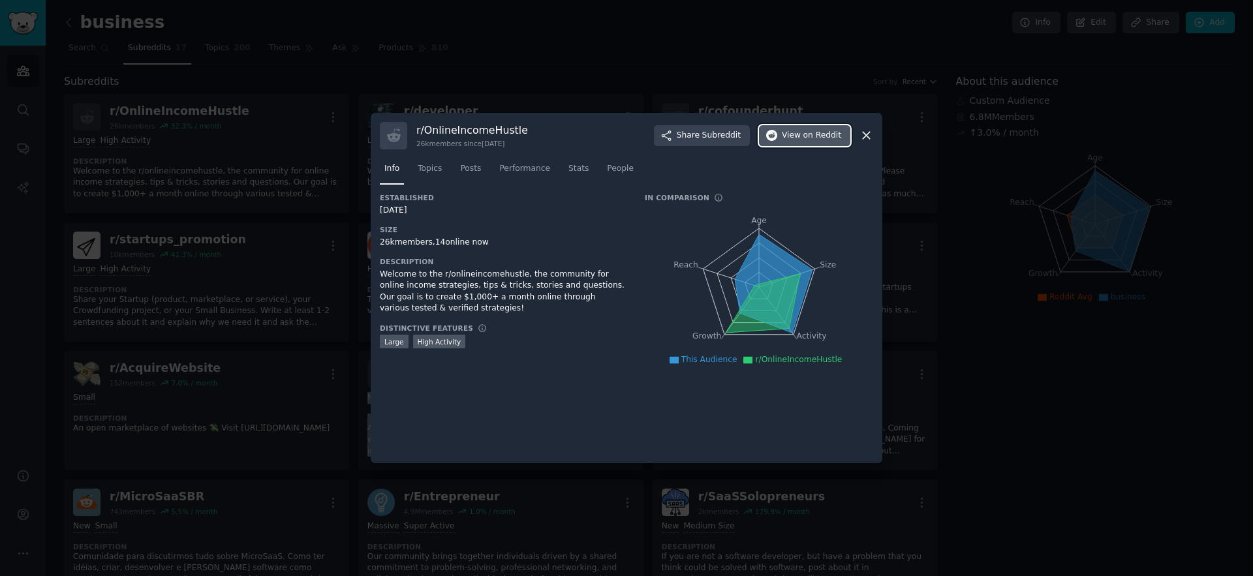
click at [798, 140] on span "View on Reddit" at bounding box center [811, 136] width 59 height 12
click at [868, 136] on icon at bounding box center [866, 136] width 14 height 14
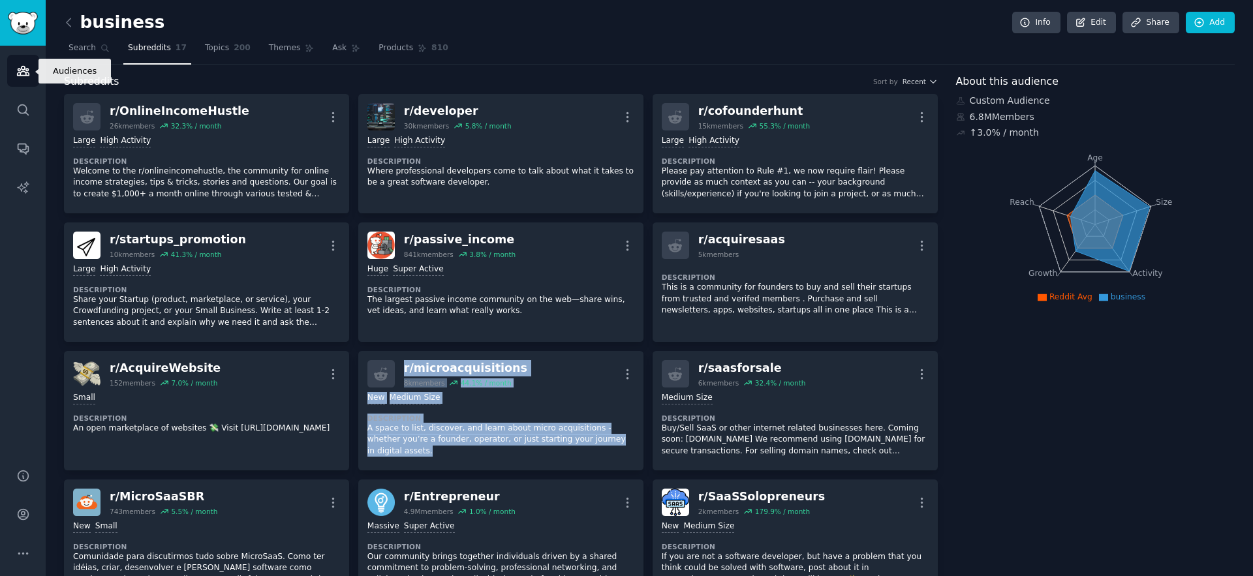
click at [32, 70] on link "Audiences" at bounding box center [23, 71] width 32 height 32
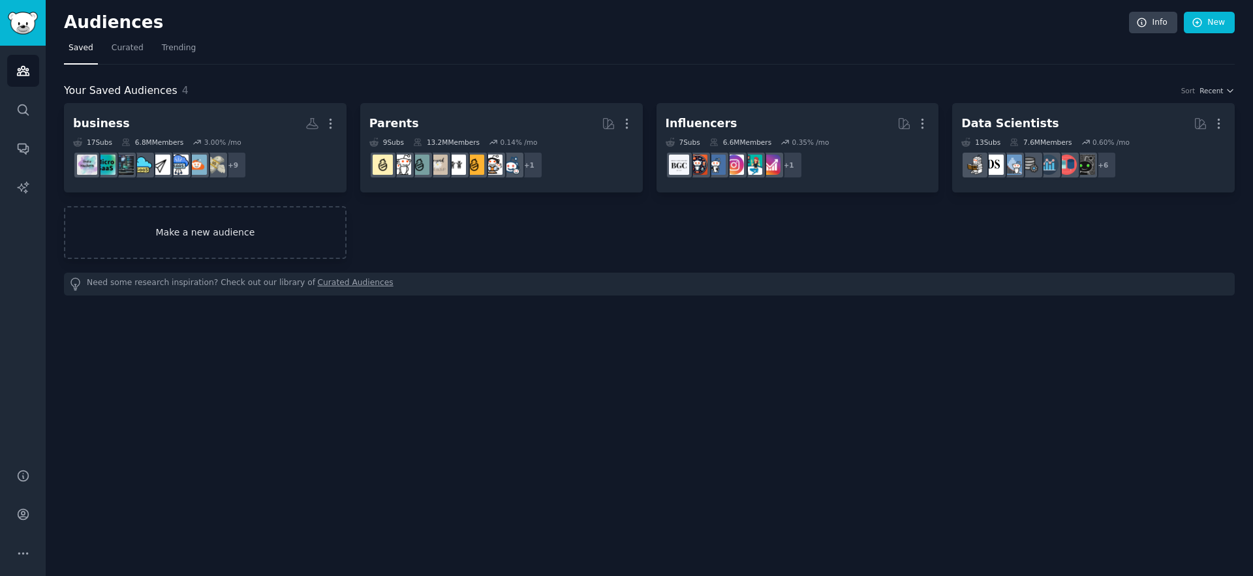
click at [221, 241] on link "Make a new audience" at bounding box center [205, 232] width 283 height 53
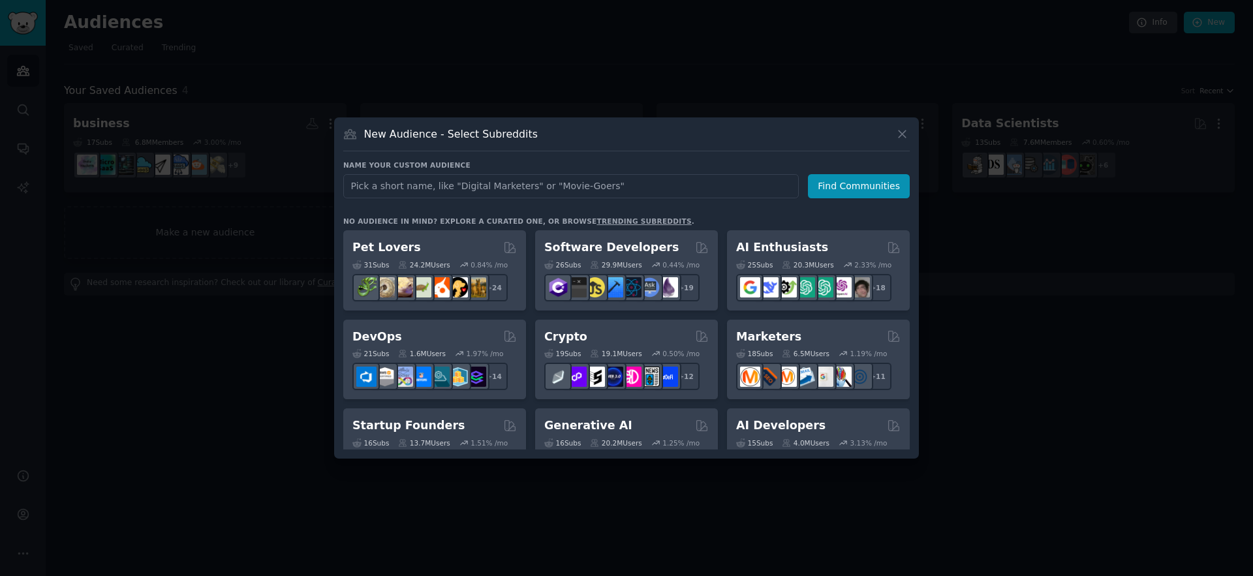
click at [476, 199] on div "Name your custom audience Audience Name Find Communities No audience in mind? E…" at bounding box center [626, 305] width 566 height 289
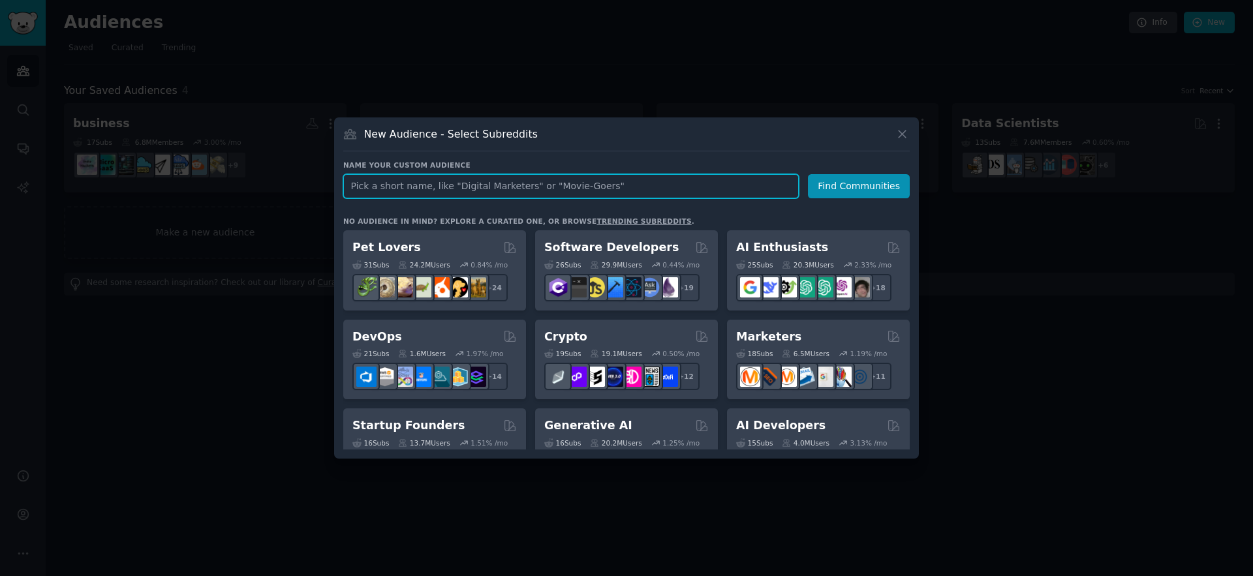
click at [475, 185] on input "text" at bounding box center [570, 186] width 455 height 24
type input "digital porducts"
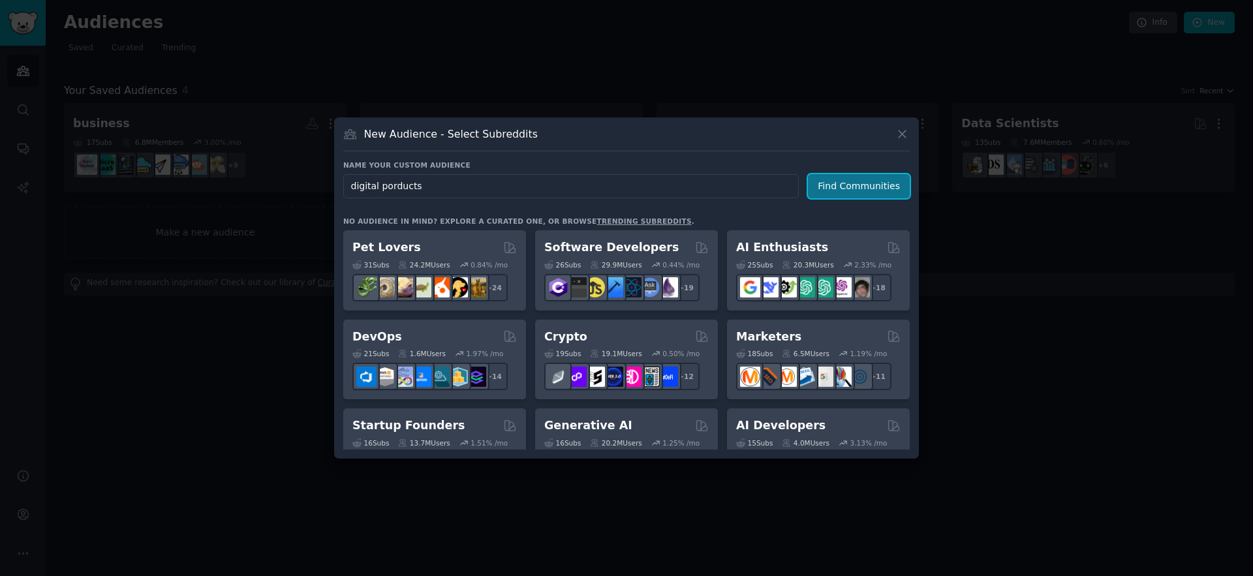
click at [857, 184] on button "Find Communities" at bounding box center [859, 186] width 102 height 24
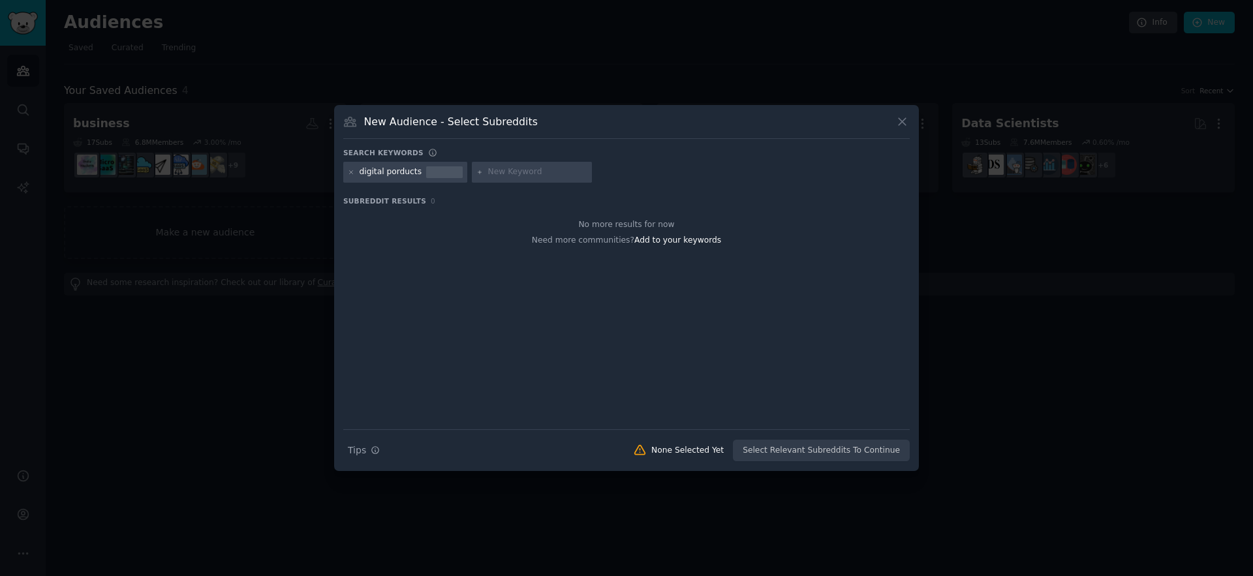
click at [388, 176] on div "digital porducts" at bounding box center [391, 172] width 63 height 12
click at [427, 175] on div at bounding box center [444, 172] width 37 height 12
click at [351, 174] on icon at bounding box center [351, 172] width 7 height 7
click at [379, 174] on input "text" at bounding box center [409, 172] width 99 height 12
type input "digitalproducts"
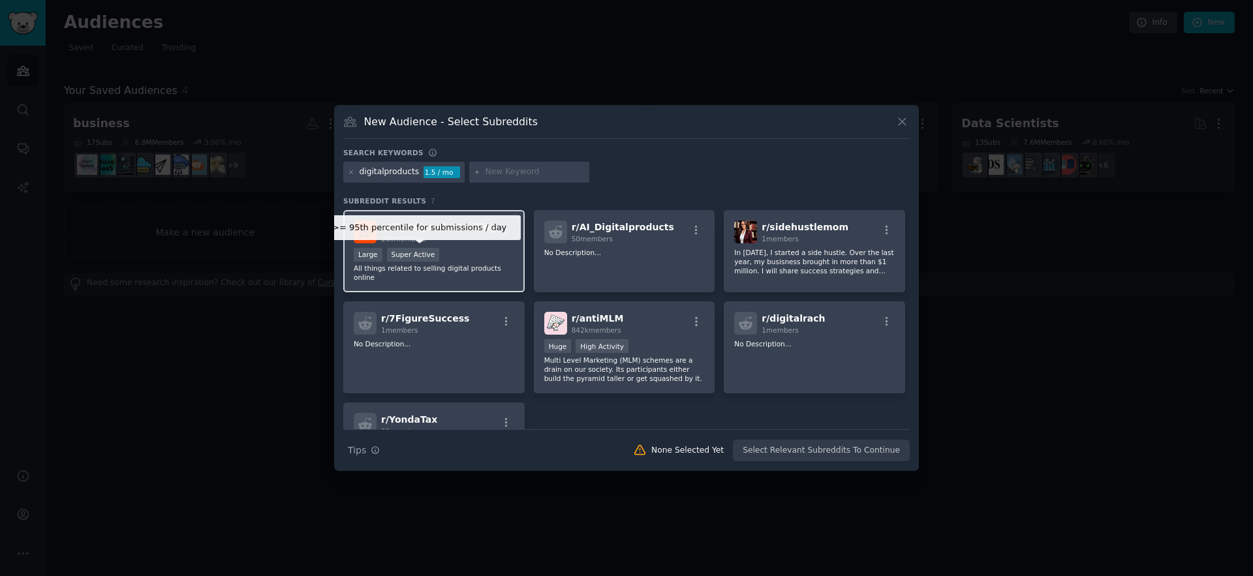
click at [434, 254] on div "Super Active" at bounding box center [413, 255] width 53 height 14
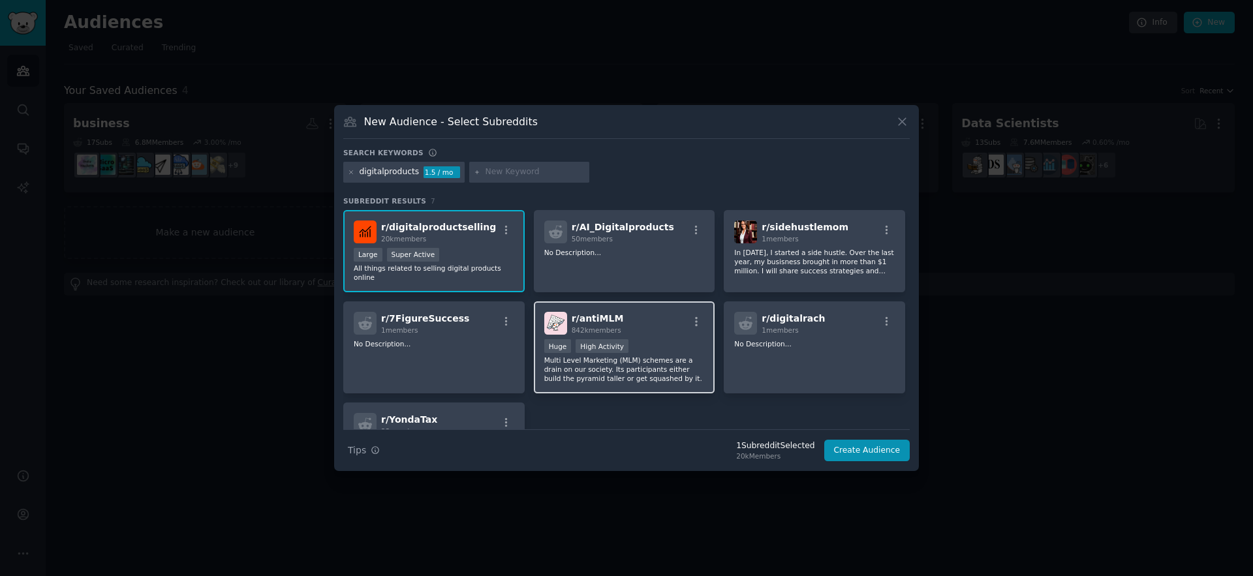
click at [624, 374] on p "Multi Level Marketing (MLM) schemes are a drain on our society. Its participant…" at bounding box center [624, 369] width 161 height 27
drag, startPoint x: 485, startPoint y: 170, endPoint x: 499, endPoint y: 176, distance: 14.3
click at [486, 170] on input "text" at bounding box center [534, 172] width 99 height 12
click at [579, 174] on div "digitalproducts 1.5 / mo passive income" at bounding box center [626, 174] width 566 height 25
click at [510, 174] on input "passive income" at bounding box center [534, 172] width 99 height 12
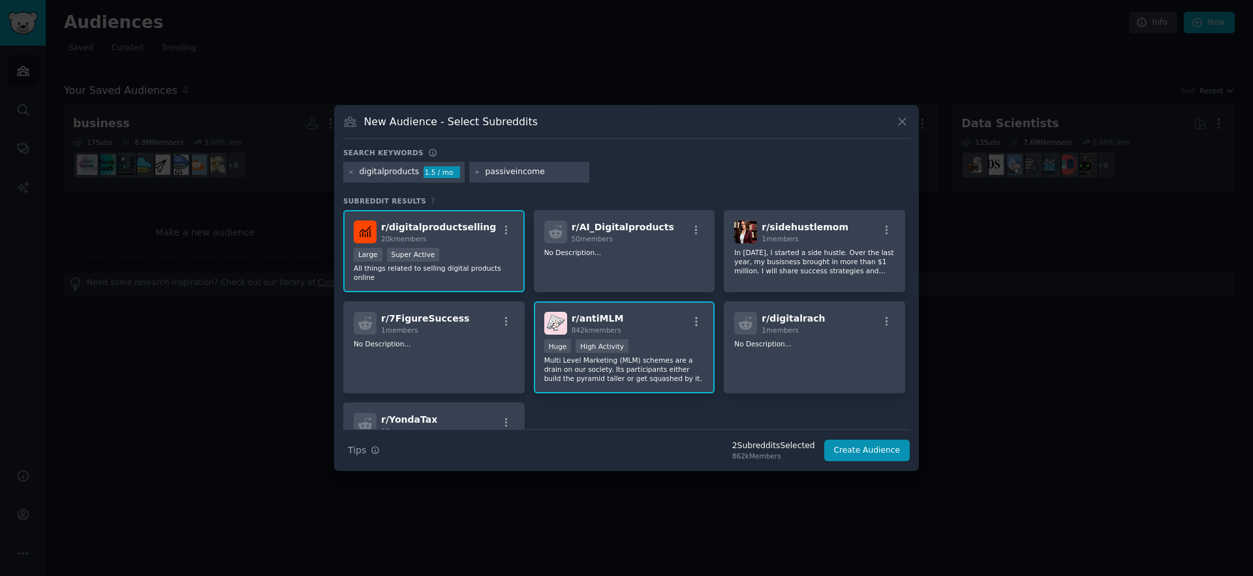
type input "passiveincome"
click at [596, 167] on div "digitalproducts 1.5 / mo passiveincome" at bounding box center [626, 174] width 566 height 25
click at [576, 179] on div "digitalproducts 1.5 / mo passiveincome" at bounding box center [626, 174] width 566 height 25
click at [555, 170] on input "passiveincome" at bounding box center [534, 172] width 99 height 12
click at [621, 174] on div "digitalproducts 1.5 / mo passiveincome" at bounding box center [626, 174] width 566 height 25
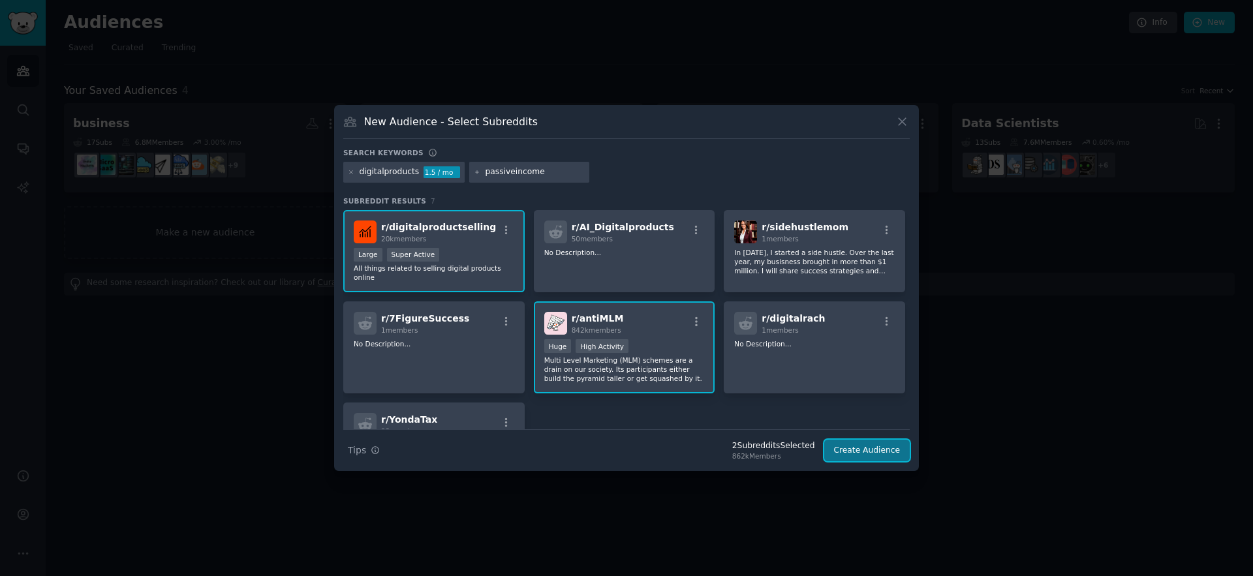
click at [866, 450] on button "Create Audience" at bounding box center [867, 451] width 86 height 22
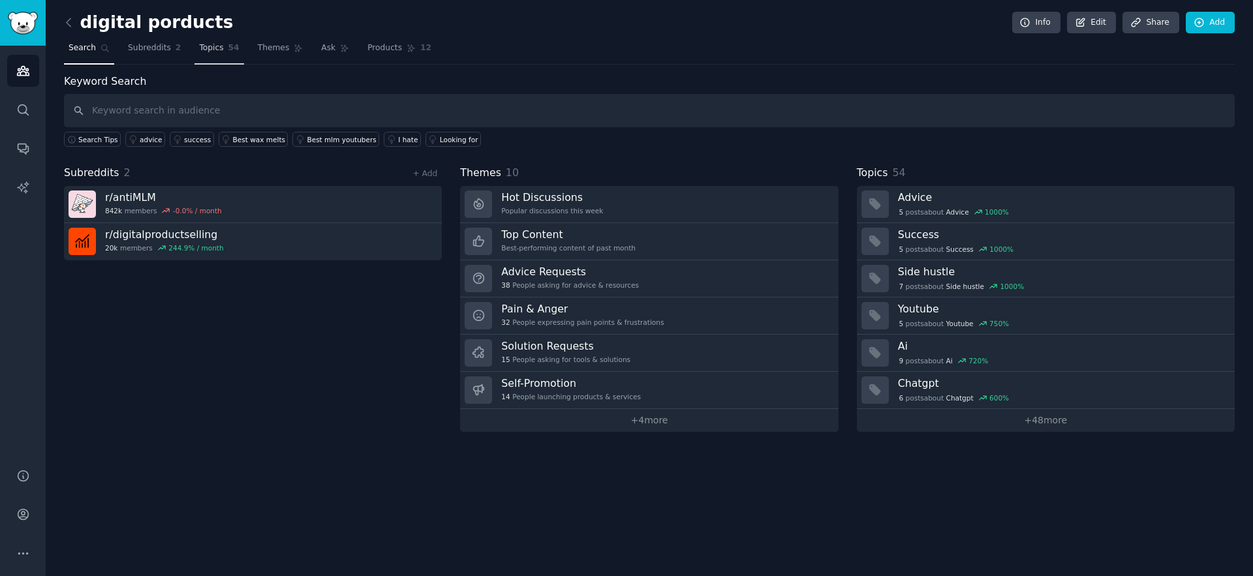
click at [211, 47] on span "Topics" at bounding box center [211, 48] width 24 height 12
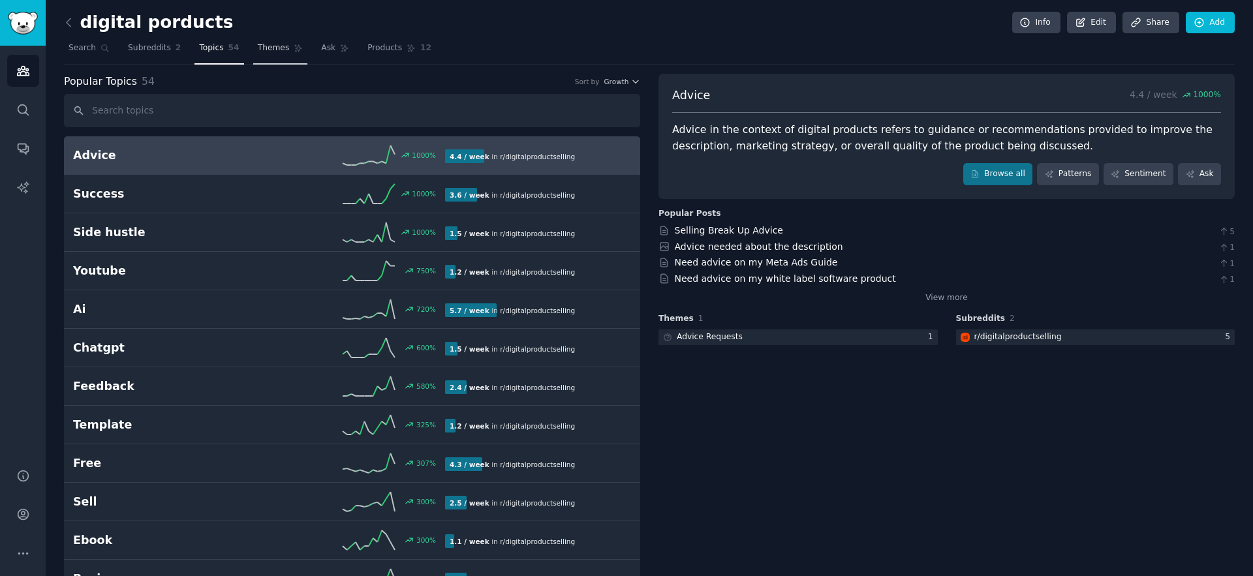
click at [263, 51] on span "Themes" at bounding box center [274, 48] width 32 height 12
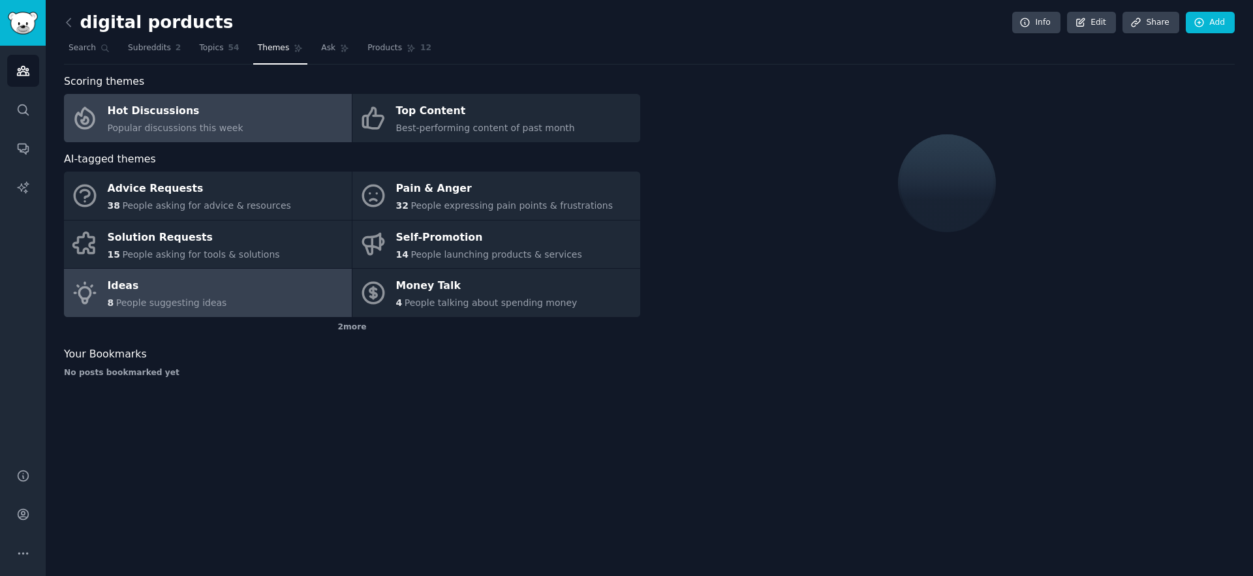
click at [185, 298] on span "People suggesting ideas" at bounding box center [171, 303] width 111 height 10
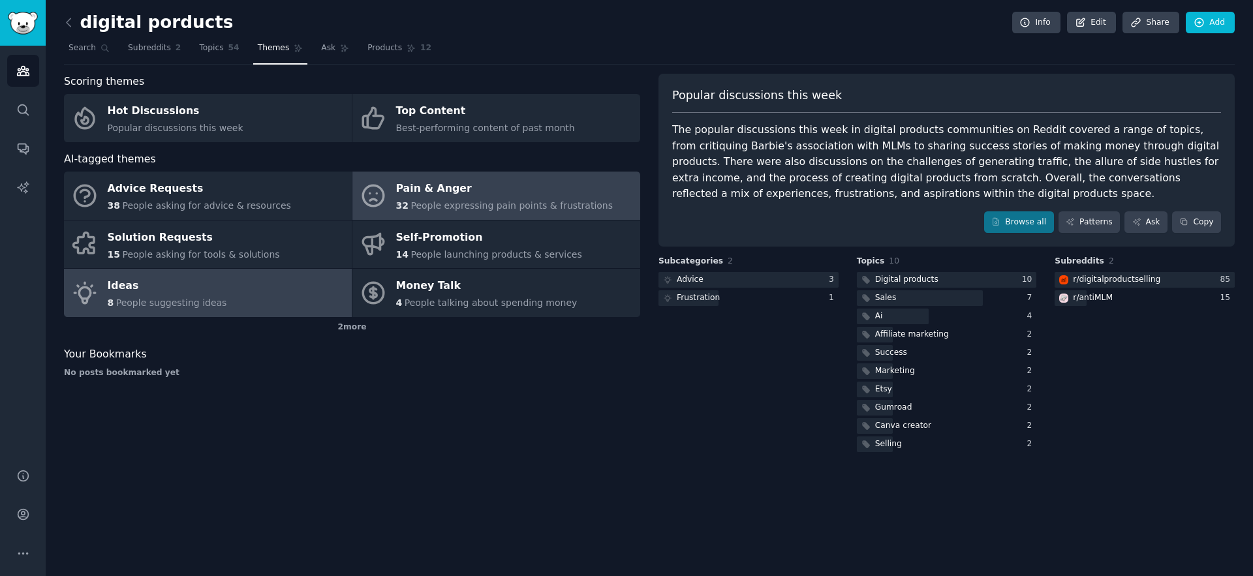
click at [458, 206] on span "People expressing pain points & frustrations" at bounding box center [511, 205] width 202 height 10
